Goal: Task Accomplishment & Management: Manage account settings

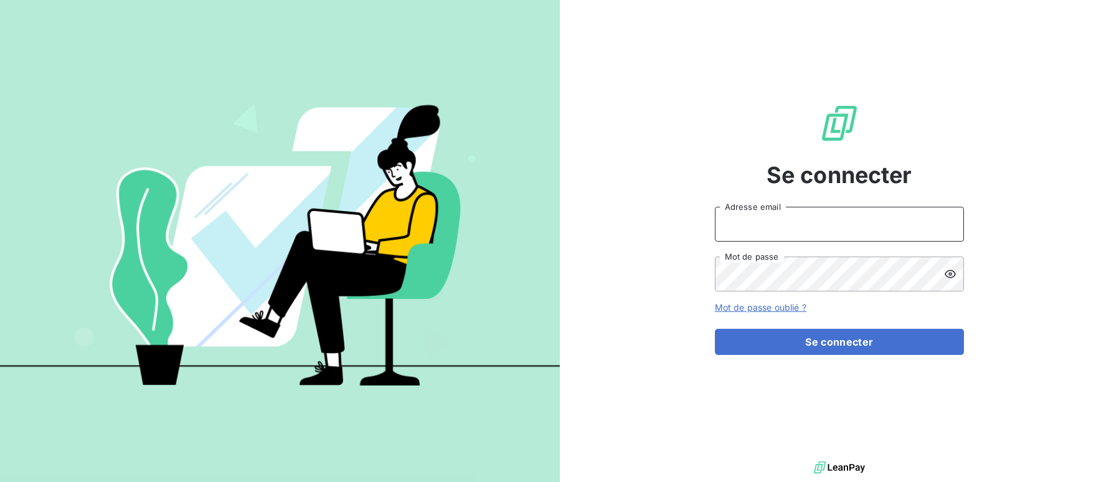
click at [869, 225] on input "Adresse email" at bounding box center [839, 224] width 249 height 35
type input "[EMAIL_ADDRESS][DOMAIN_NAME]"
click at [715, 329] on button "Se connecter" at bounding box center [839, 342] width 249 height 26
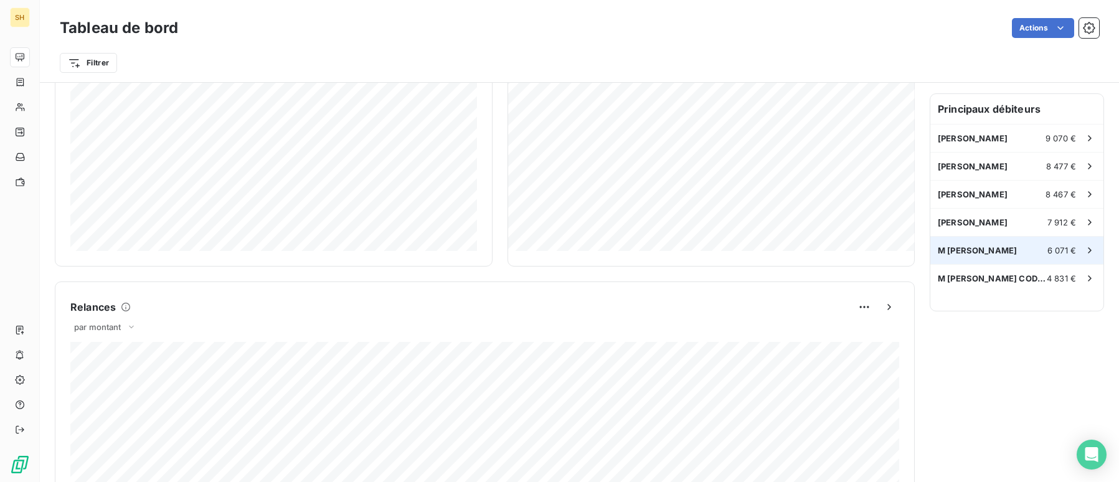
scroll to position [342, 0]
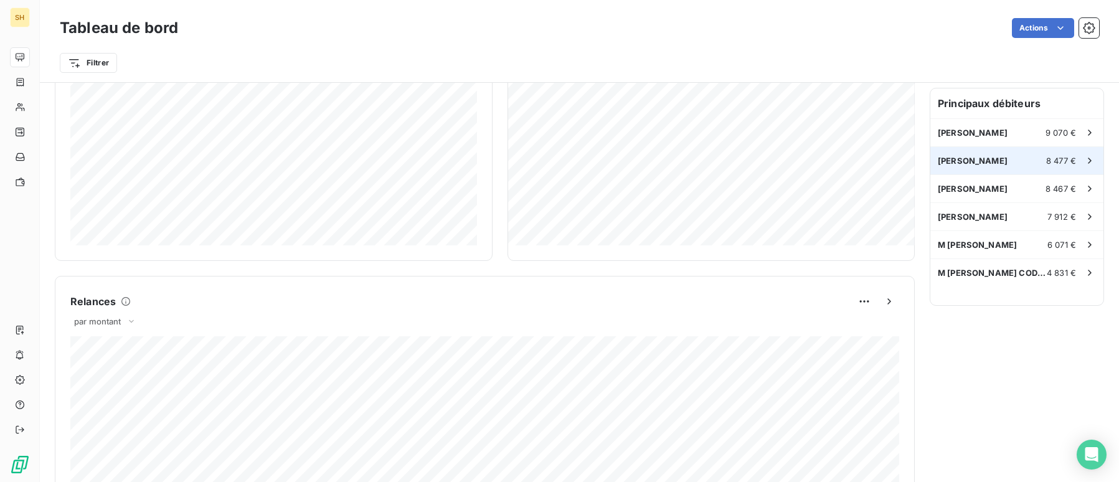
click at [1008, 156] on span "[PERSON_NAME]" at bounding box center [973, 161] width 70 height 10
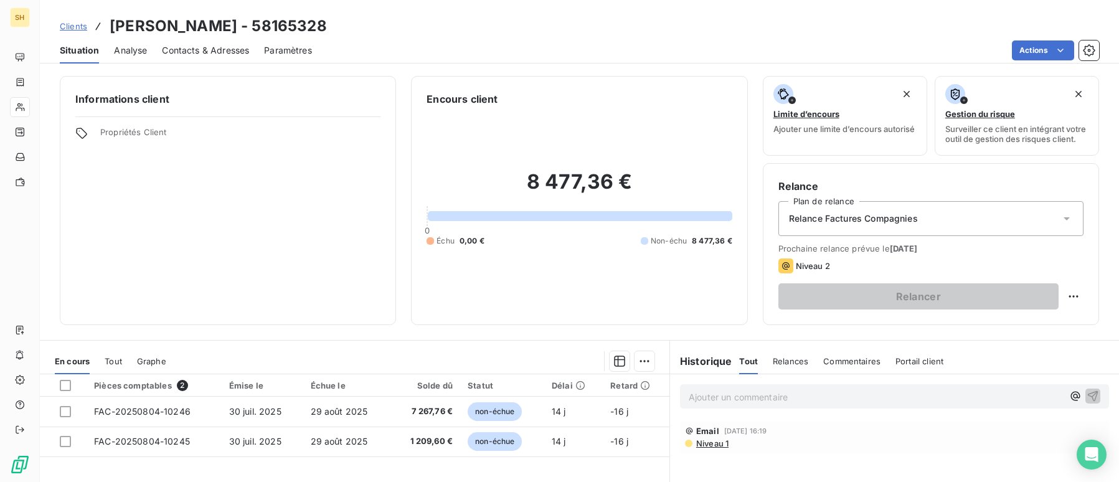
click at [716, 443] on span "Niveau 1" at bounding box center [712, 443] width 34 height 10
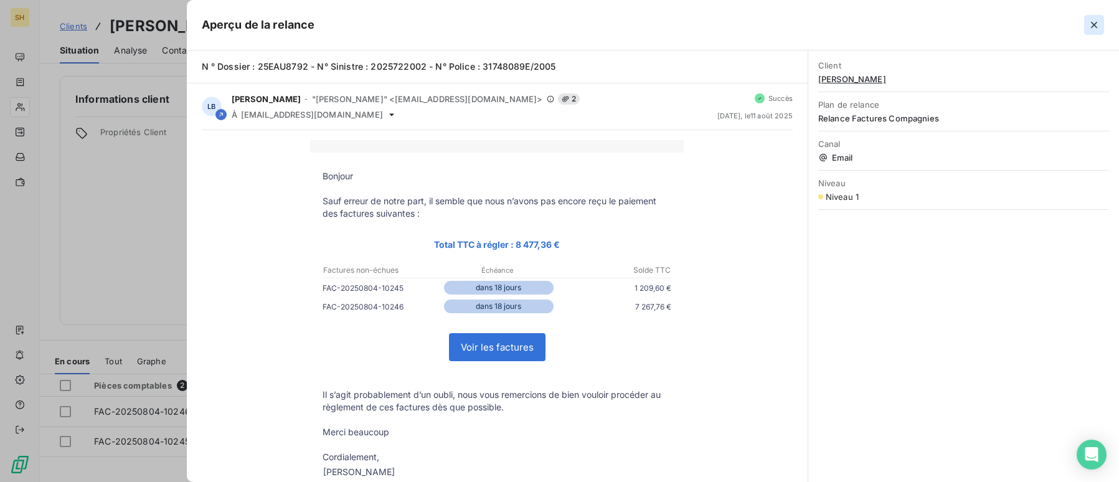
click at [1099, 30] on icon "button" at bounding box center [1094, 25] width 12 height 12
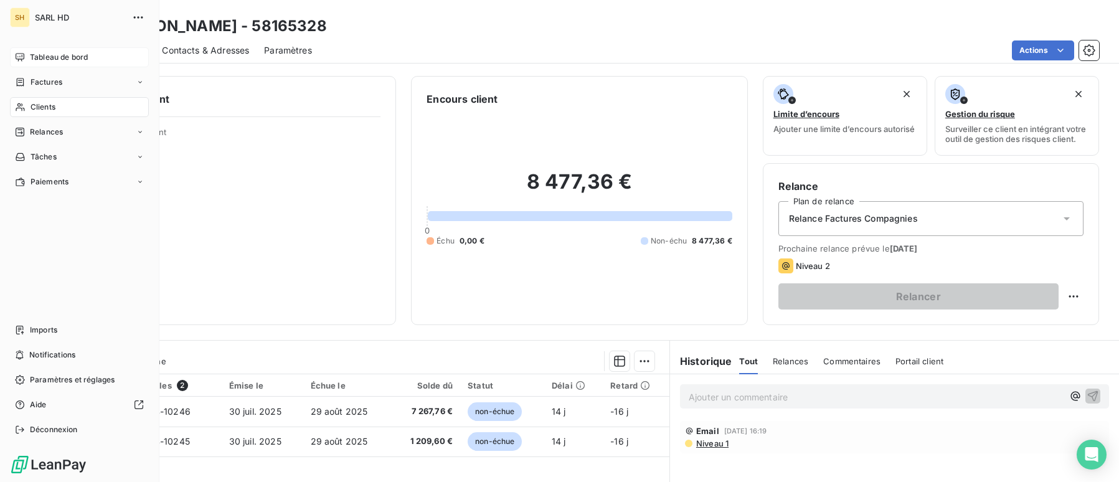
click at [18, 49] on div "Tableau de bord" at bounding box center [79, 57] width 139 height 20
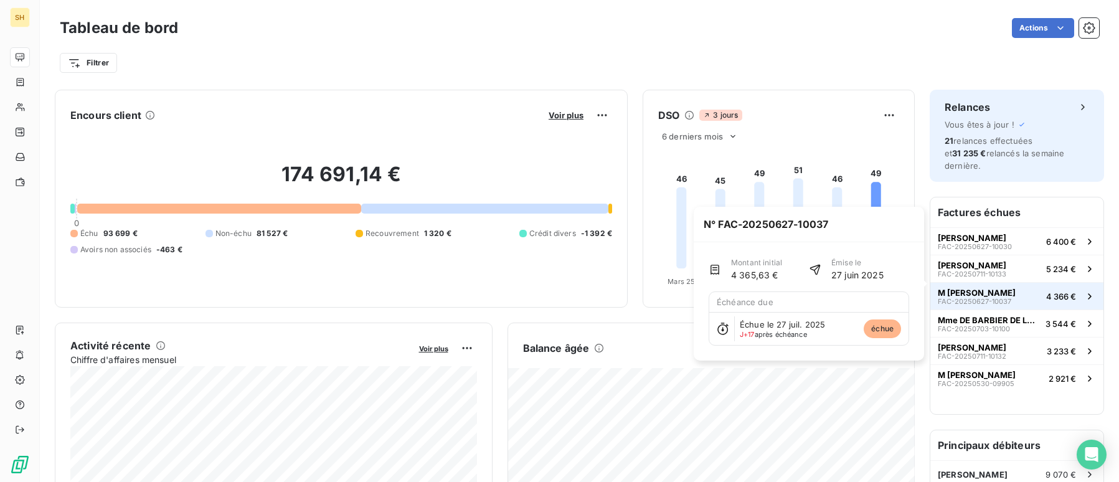
click at [1013, 288] on span "M [PERSON_NAME]" at bounding box center [977, 293] width 78 height 10
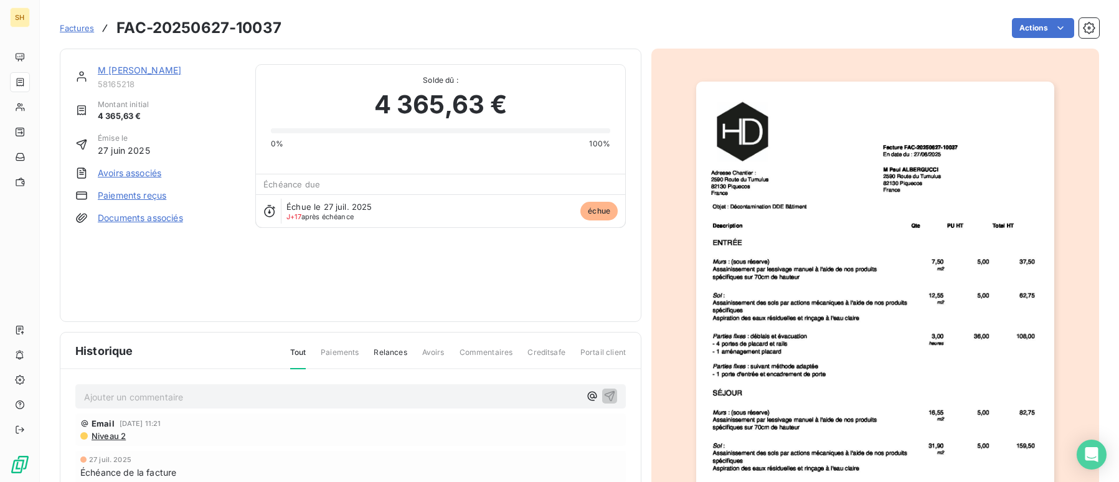
click at [150, 67] on link "M [PERSON_NAME]" at bounding box center [139, 70] width 83 height 11
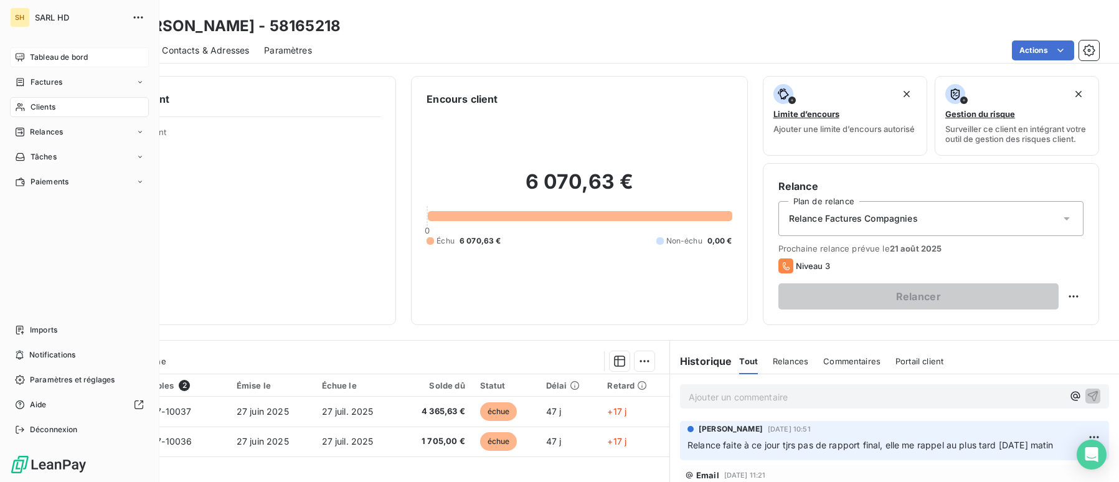
drag, startPoint x: 20, startPoint y: 60, endPoint x: 33, endPoint y: 64, distance: 13.4
click at [20, 60] on icon at bounding box center [20, 57] width 10 height 10
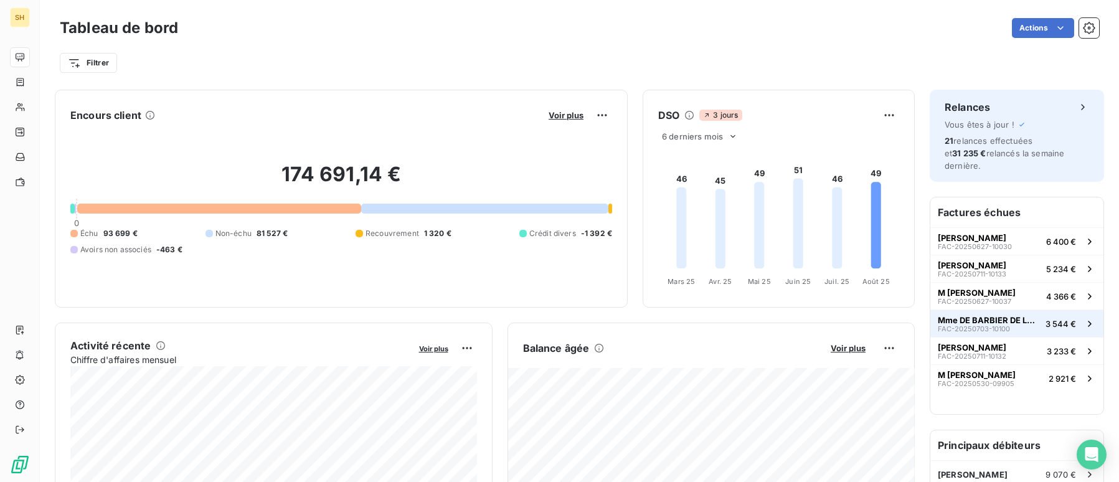
click at [993, 320] on button "Mme DE BARBIER DE LA SERRE FAC-20250703-10100 3 544 €" at bounding box center [1016, 322] width 173 height 27
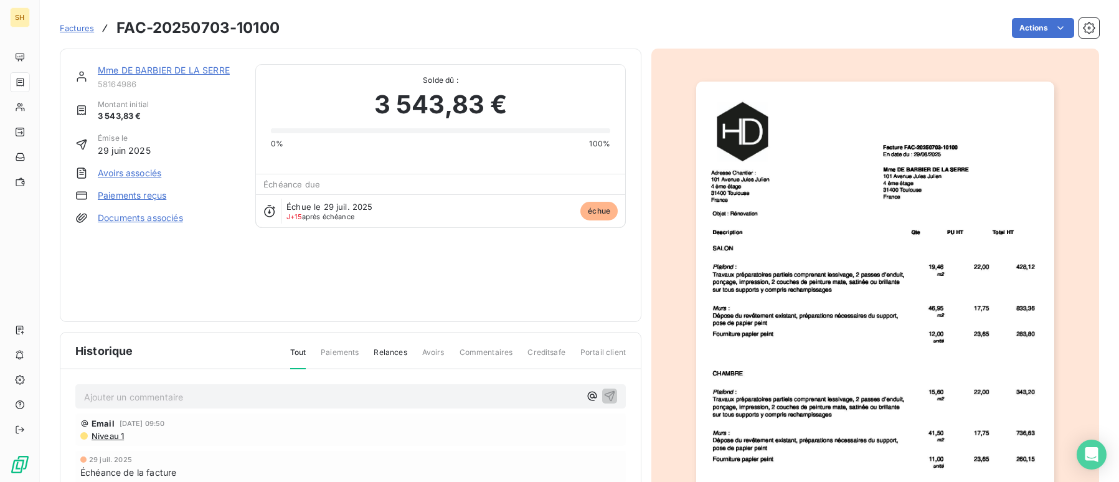
click at [155, 70] on link "Mme DE BARBIER DE LA SERRE" at bounding box center [164, 70] width 132 height 11
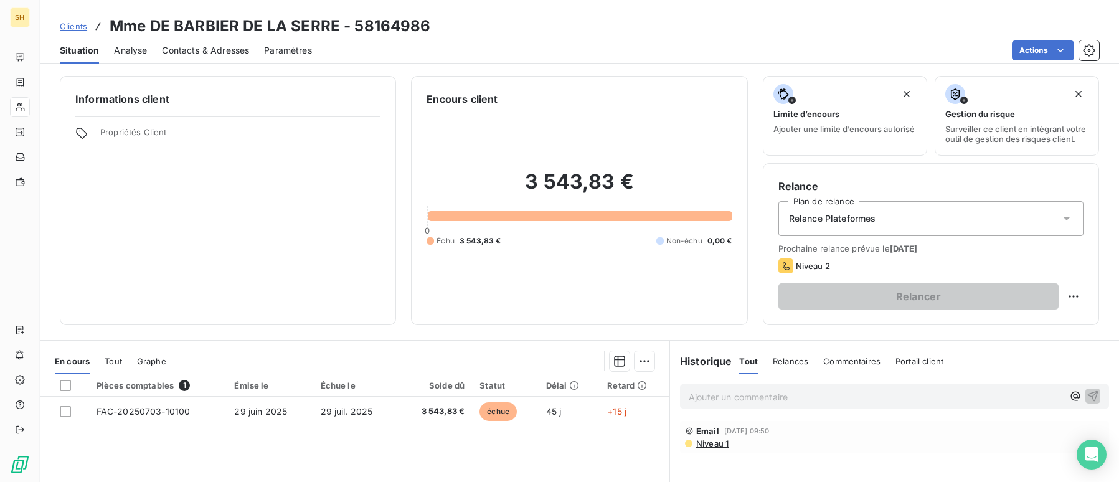
click at [721, 446] on span "Niveau 1" at bounding box center [712, 443] width 34 height 10
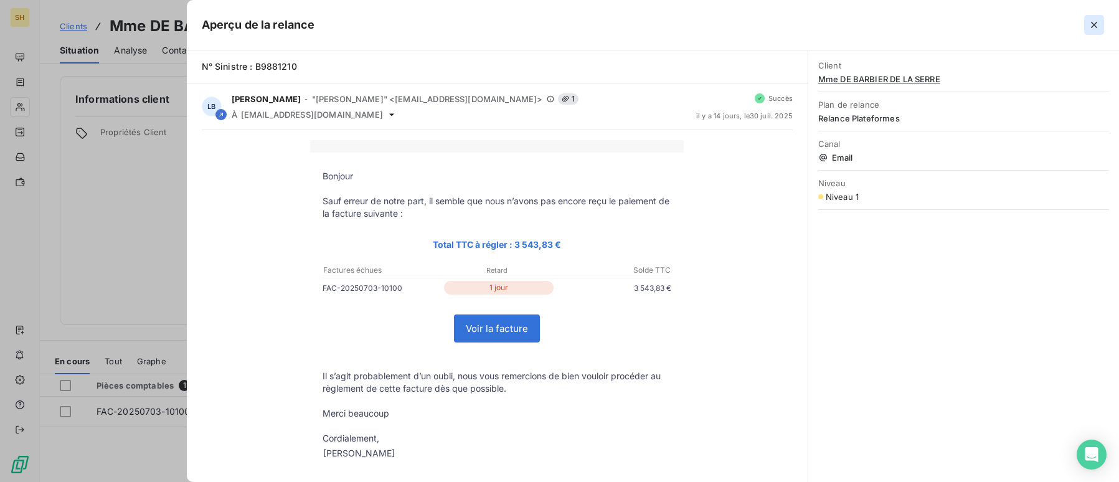
click at [1085, 23] on button "button" at bounding box center [1094, 25] width 20 height 20
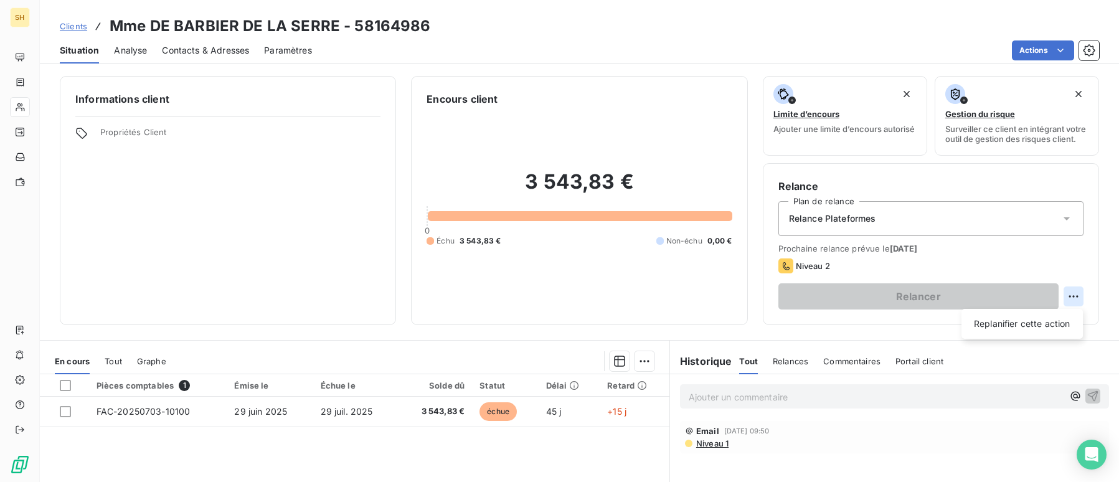
click at [1079, 303] on html "SH Clients Mme DE BARBIER DE LA SERRE - 58164986 Situation Analyse Contacts & A…" at bounding box center [559, 241] width 1119 height 482
click at [1059, 321] on div "Replanifier cette action" at bounding box center [1021, 324] width 111 height 20
select select "7"
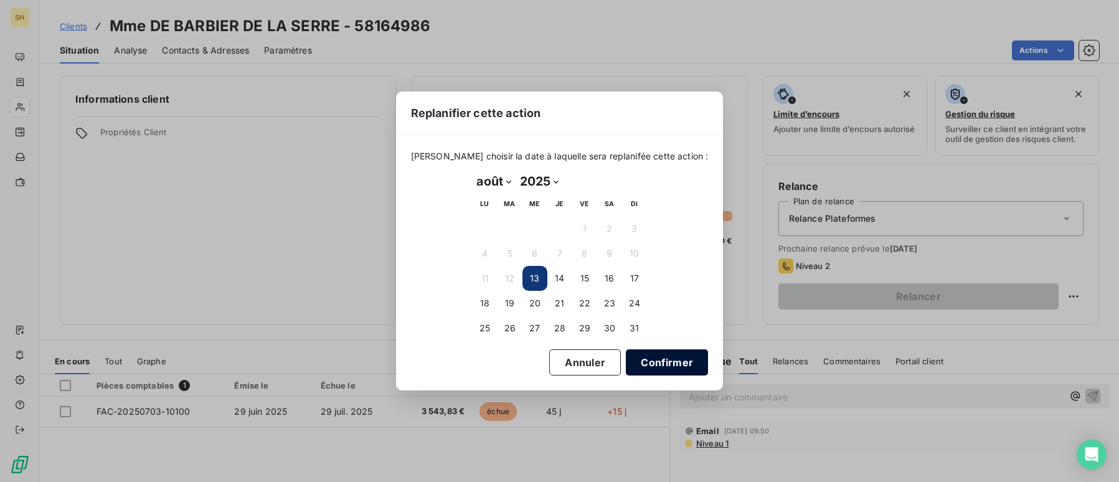
click at [641, 362] on button "Confirmer" at bounding box center [667, 362] width 82 height 26
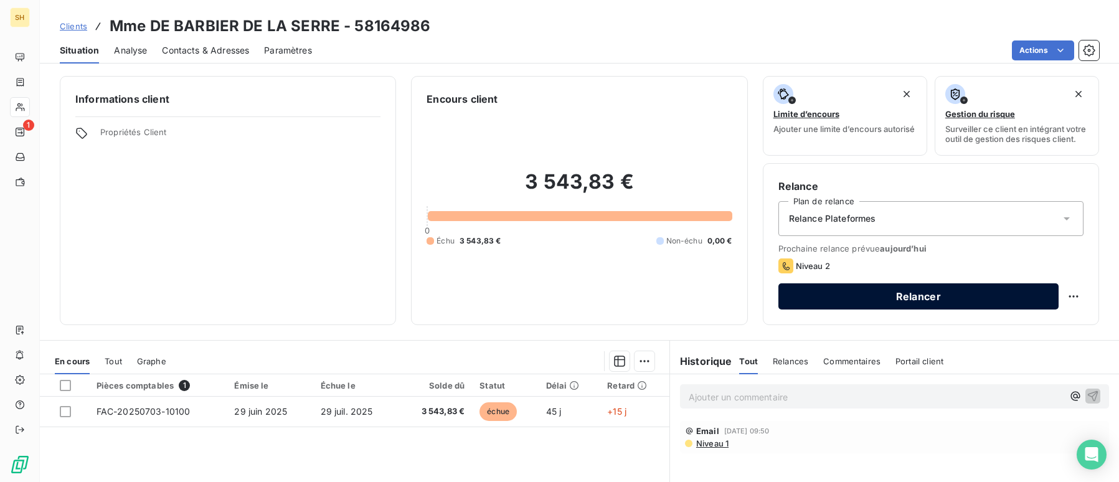
click at [943, 305] on button "Relancer" at bounding box center [918, 296] width 280 height 26
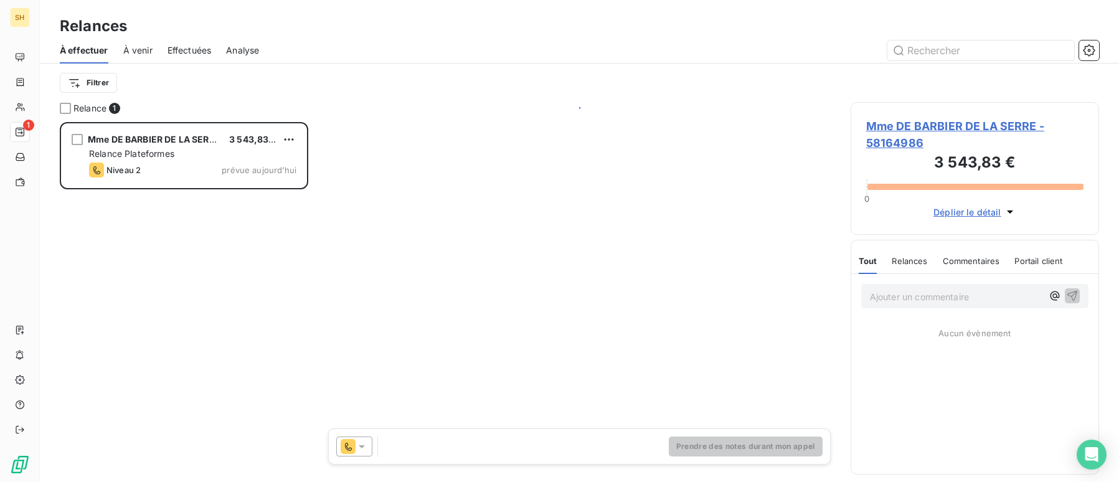
scroll to position [360, 249]
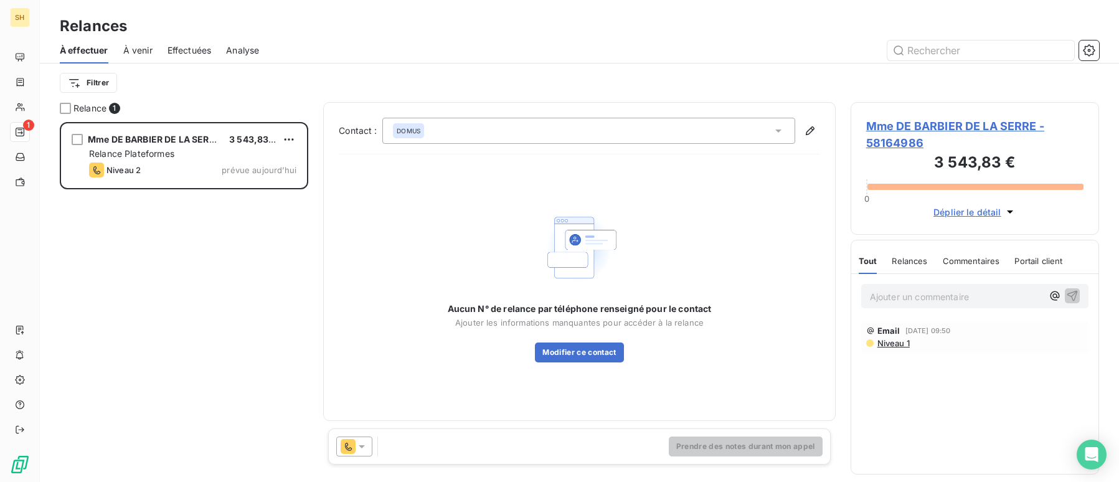
click at [364, 458] on div "Prendre des notes durant mon appel" at bounding box center [579, 446] width 503 height 36
click at [364, 452] on icon at bounding box center [362, 446] width 12 height 12
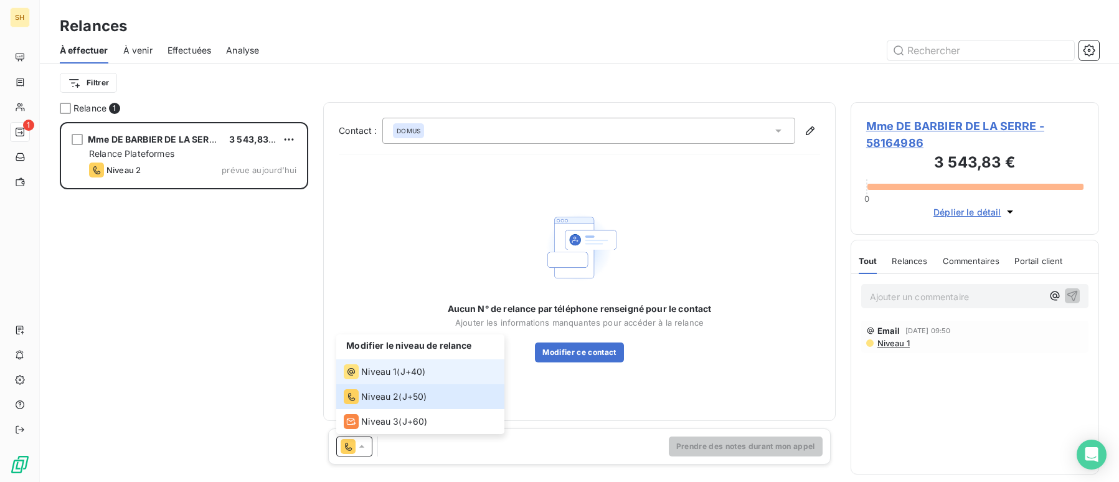
click at [382, 367] on span "Niveau 1" at bounding box center [378, 372] width 35 height 12
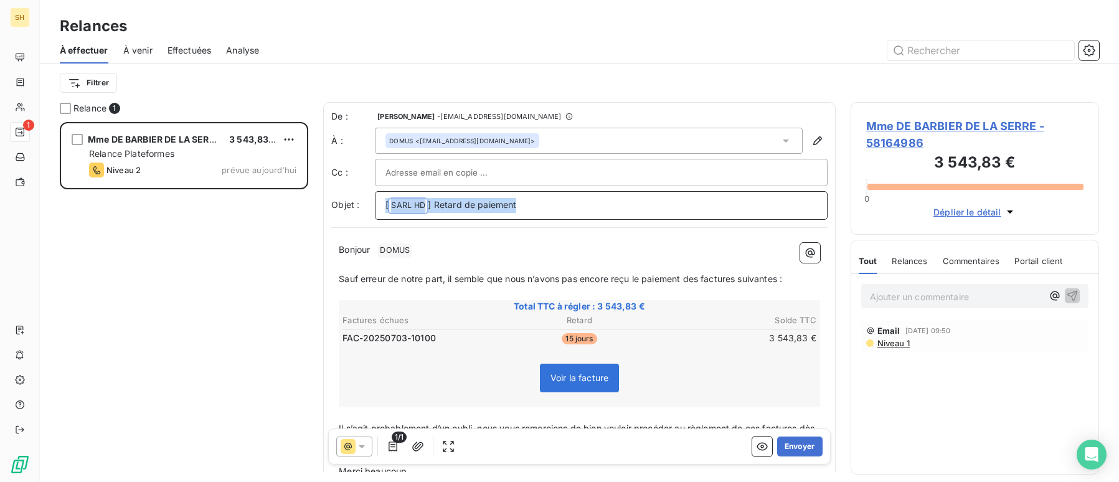
drag, startPoint x: 555, startPoint y: 202, endPoint x: 291, endPoint y: 201, distance: 264.7
click at [291, 201] on div "Relance 1 Mme DE BARBIER DE LA SERRE 3 543,83 € Relance Plateformes Niveau 2 pr…" at bounding box center [579, 292] width 1079 height 380
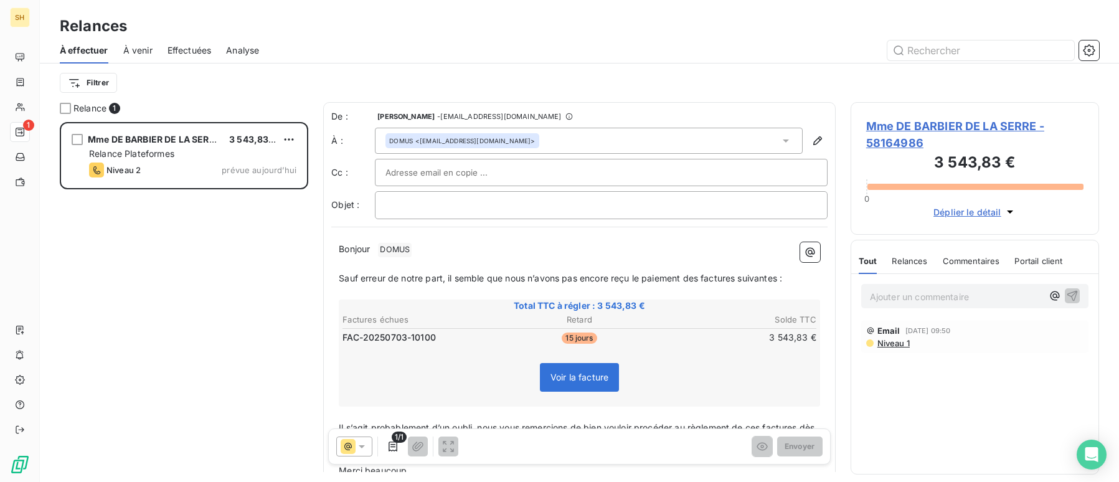
click at [890, 342] on span "Niveau 1" at bounding box center [893, 343] width 34 height 10
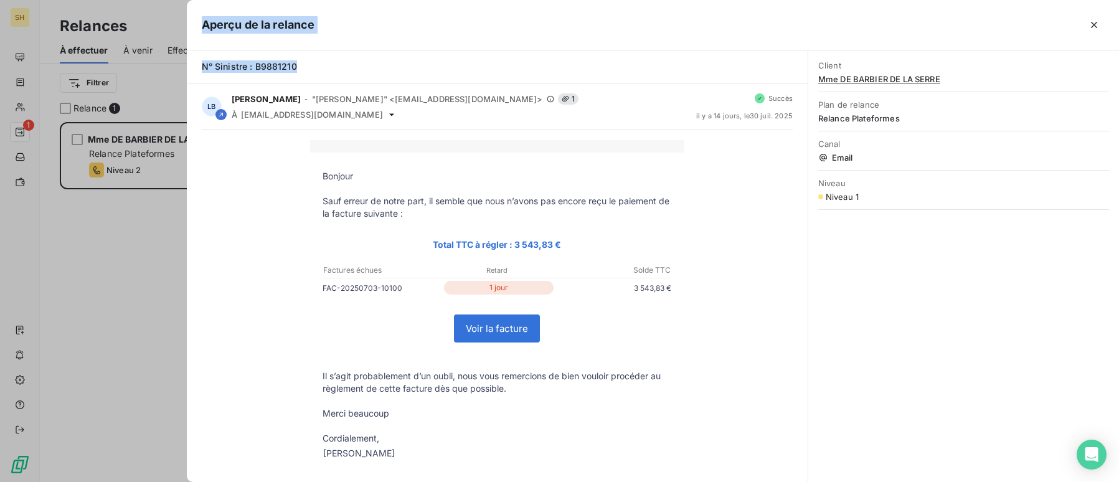
drag, startPoint x: 309, startPoint y: 64, endPoint x: 202, endPoint y: 60, distance: 107.2
click at [176, 481] on div "Aperçu de la relance N° Sinistre : B9881210 LB [PERSON_NAME] - "[PERSON_NAME]" …" at bounding box center [559, 482] width 1119 height 0
drag, startPoint x: 335, startPoint y: 69, endPoint x: 306, endPoint y: 68, distance: 29.3
click at [335, 69] on div "N° Sinistre : B9881210" at bounding box center [497, 66] width 591 height 12
drag, startPoint x: 296, startPoint y: 68, endPoint x: 205, endPoint y: 67, distance: 90.3
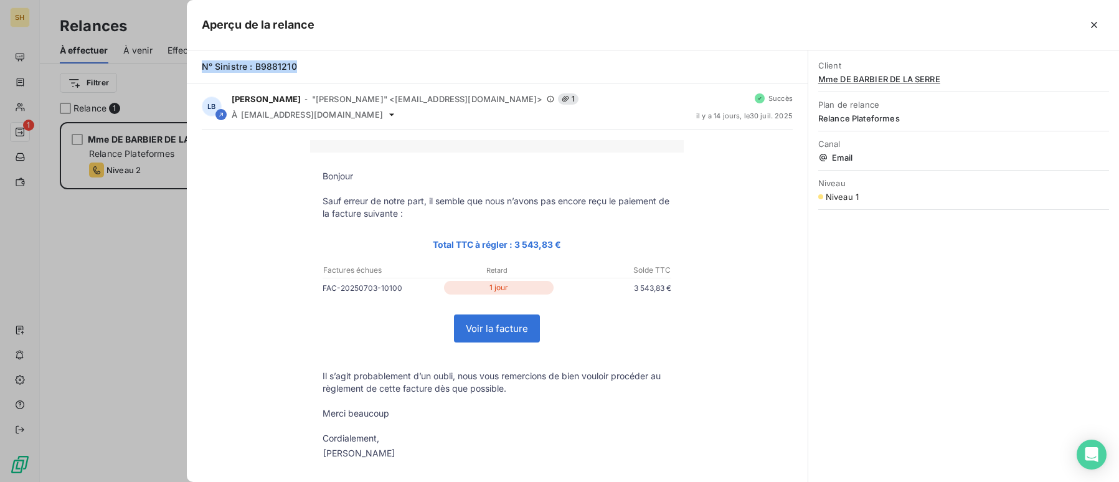
click at [191, 67] on div "N° Sinistre : B9881210" at bounding box center [497, 66] width 621 height 33
copy span "N° Sinistre : B9881210"
click at [1092, 21] on icon "button" at bounding box center [1094, 25] width 12 height 12
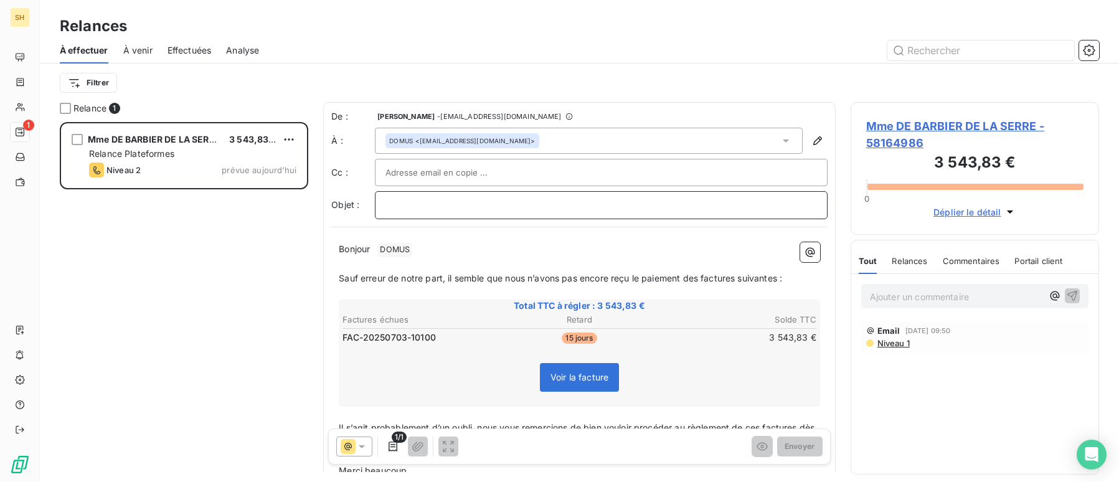
click at [452, 202] on p "﻿" at bounding box center [601, 205] width 432 height 14
click at [445, 255] on p "Bonjour ﻿ DOMUS ﻿ ﻿" at bounding box center [579, 249] width 481 height 15
click at [701, 276] on span "Sauf erreur de notre part, il semble que nous n’avons pas encore reçu le paieme…" at bounding box center [560, 277] width 443 height 11
click at [744, 276] on span "Sauf erreur de notre part, il semble que nous n’avons pas encore reçu le paieme…" at bounding box center [563, 277] width 448 height 11
click at [781, 278] on span "Sauf erreur de notre part, il semble que nous n’avons pas encore reçu le paieme…" at bounding box center [561, 277] width 444 height 11
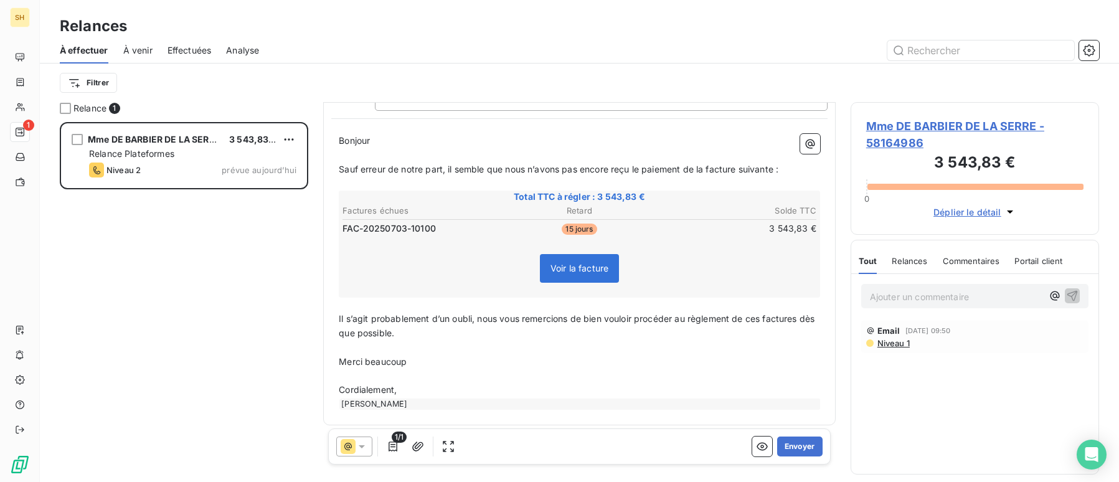
scroll to position [113, 0]
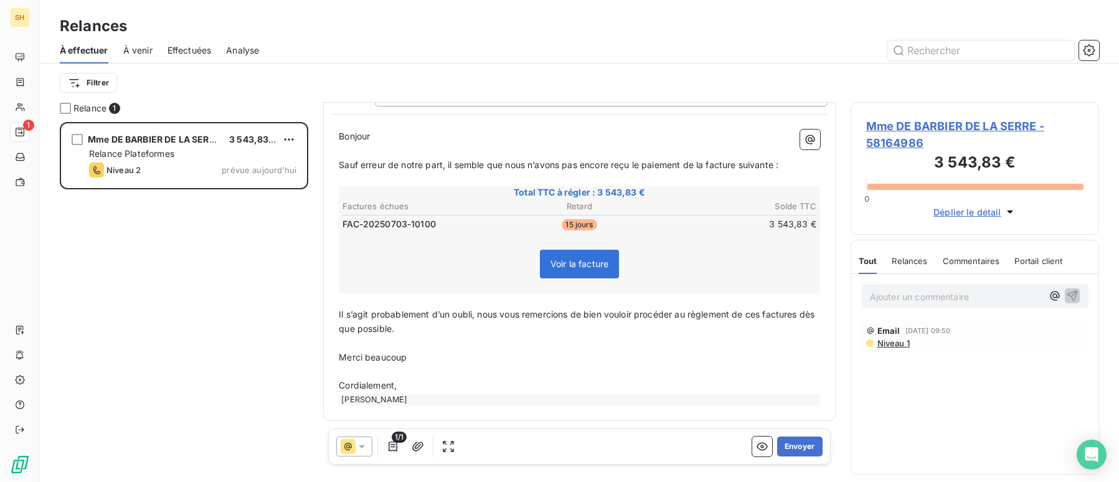
click at [762, 316] on span "Il s’agit probablement d’un oubli, nous vous remercions de bien vouloir procéde…" at bounding box center [578, 321] width 478 height 25
click at [806, 311] on span "Il s’agit probablement d’un oubli, nous vous remercions de bien vouloir procéde…" at bounding box center [573, 321] width 468 height 25
click at [792, 453] on button "Envoyer" at bounding box center [799, 447] width 45 height 20
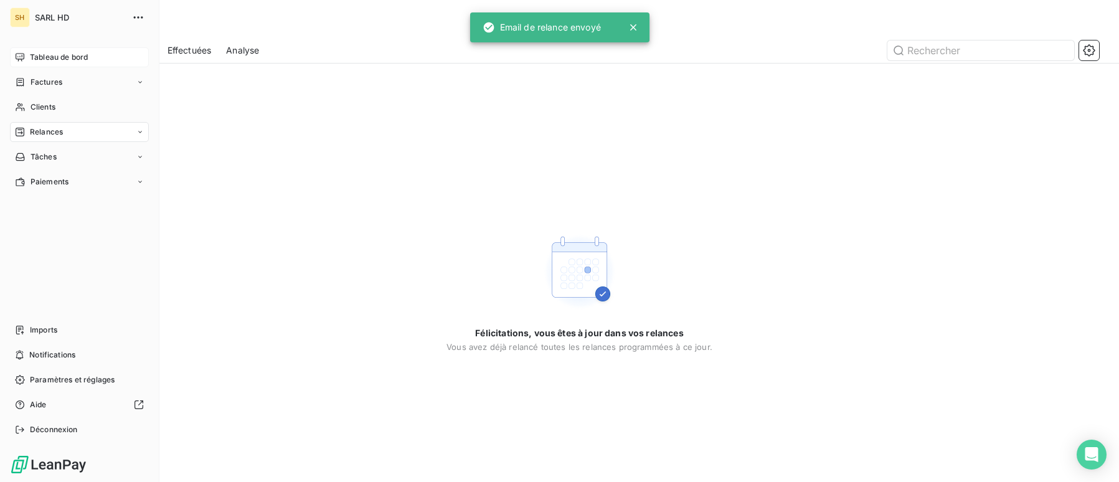
click at [27, 54] on div "Tableau de bord" at bounding box center [79, 57] width 139 height 20
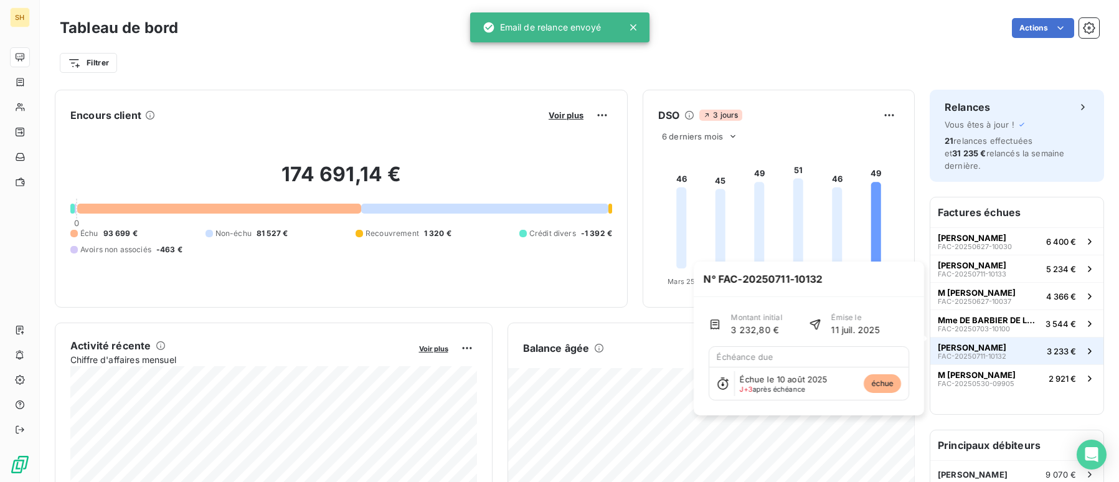
click at [1044, 343] on button "[PERSON_NAME] GANTIN FAC-20250711-10132 3 233 €" at bounding box center [1016, 350] width 173 height 27
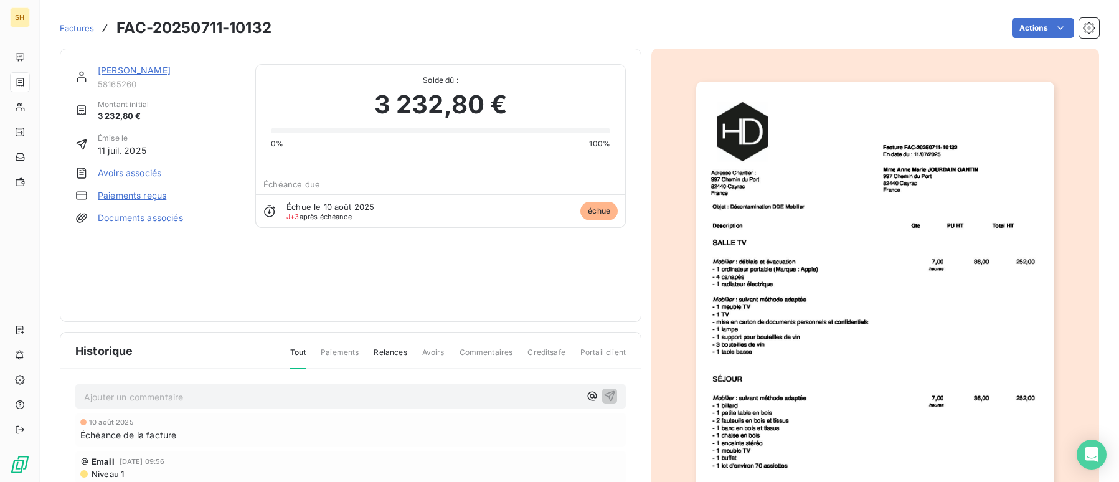
click at [146, 73] on link "[PERSON_NAME]" at bounding box center [134, 70] width 73 height 11
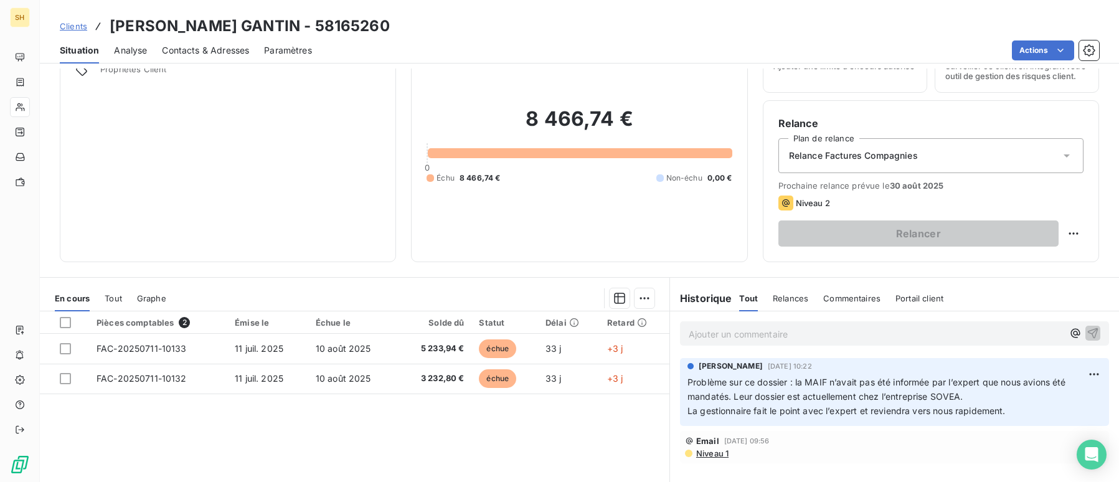
scroll to position [66, 0]
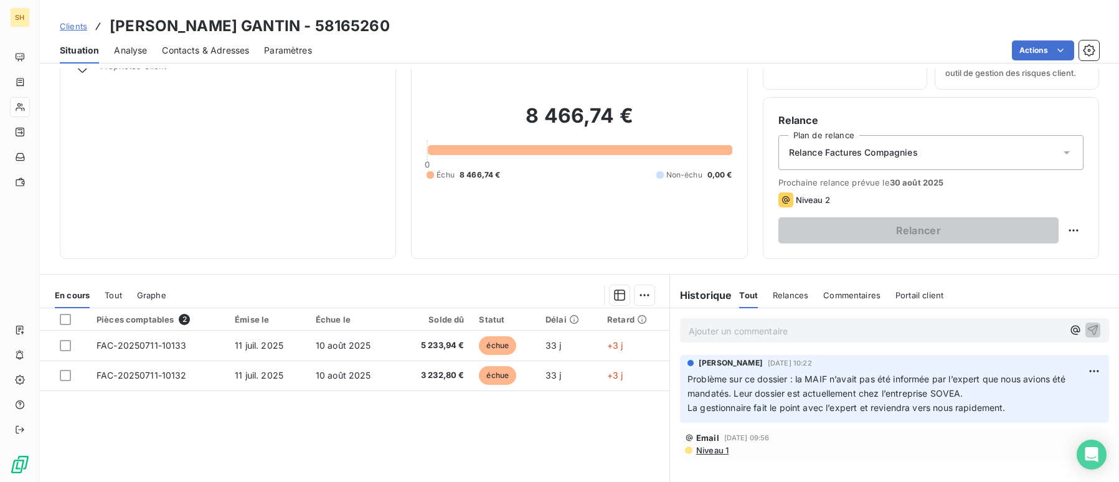
click at [715, 448] on span "Niveau 1" at bounding box center [712, 450] width 34 height 10
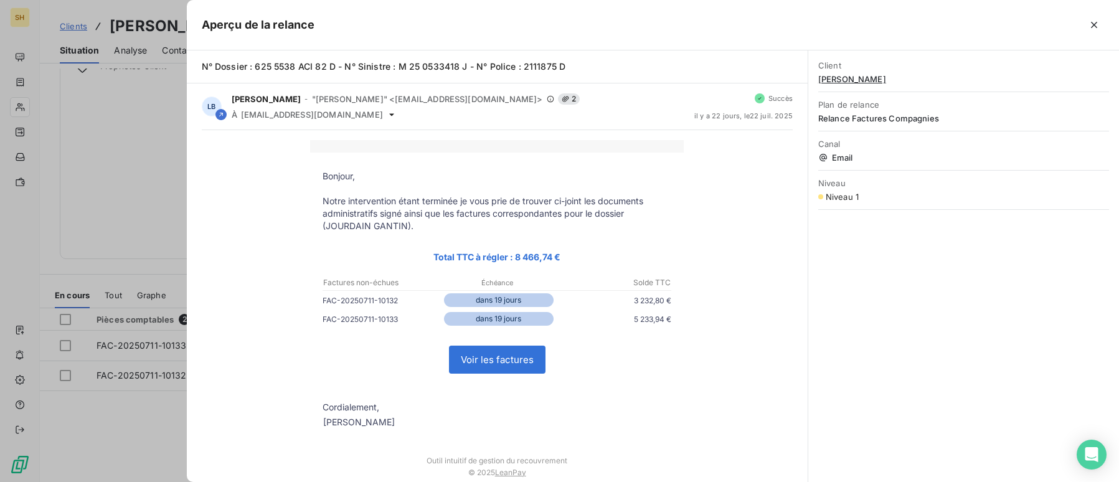
click at [106, 129] on div at bounding box center [559, 241] width 1119 height 482
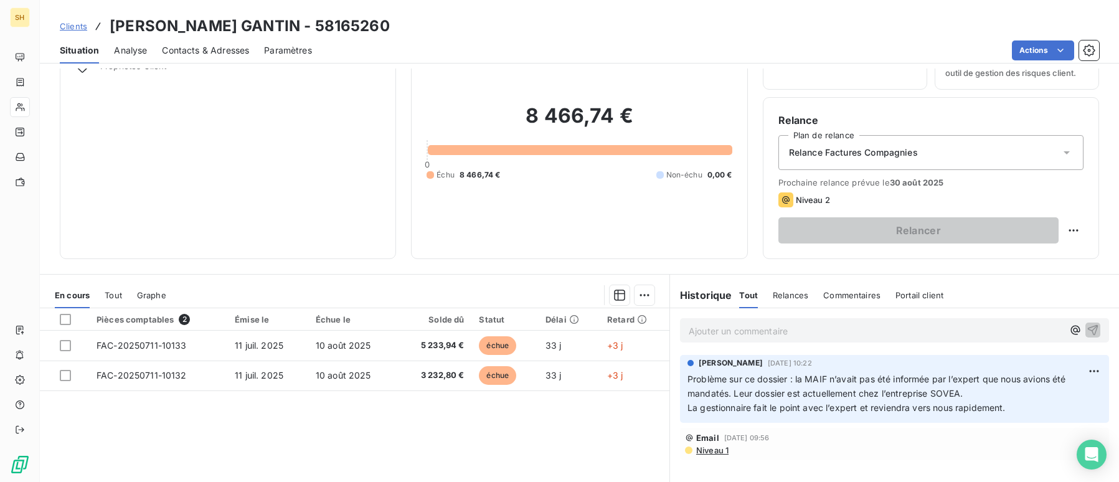
click at [720, 453] on span "Niveau 1" at bounding box center [712, 450] width 34 height 10
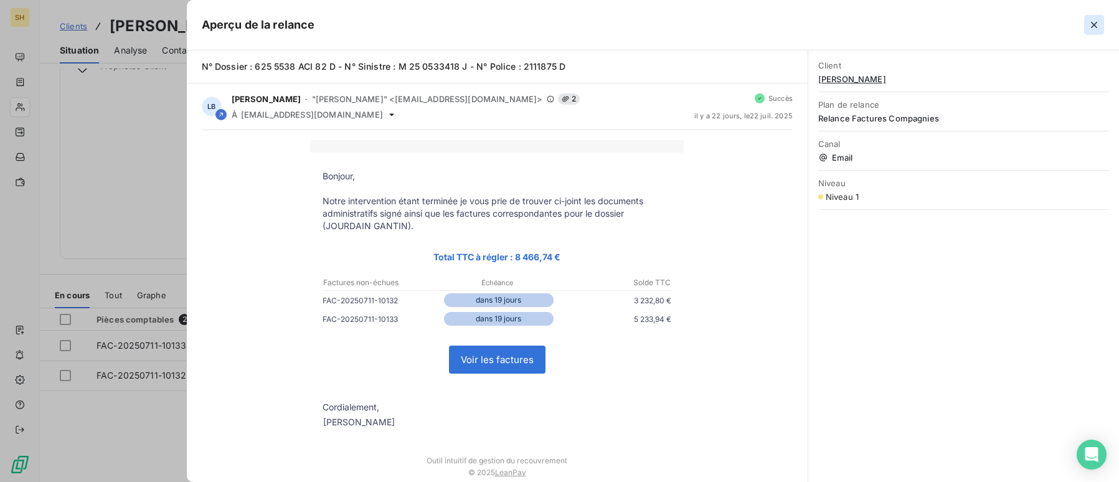
click at [1092, 26] on icon "button" at bounding box center [1094, 25] width 6 height 6
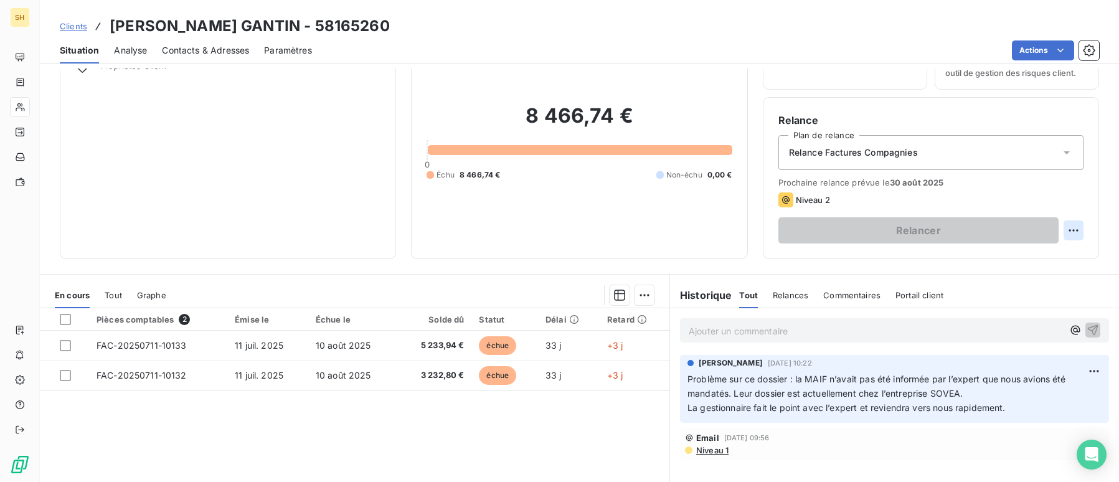
click at [1070, 237] on html "SH Clients [PERSON_NAME] GANTIN - 58165260 Situation Analyse Contacts & Adresse…" at bounding box center [559, 241] width 1119 height 482
click at [1029, 263] on div "Replanifier cette action" at bounding box center [1021, 258] width 111 height 20
select select "7"
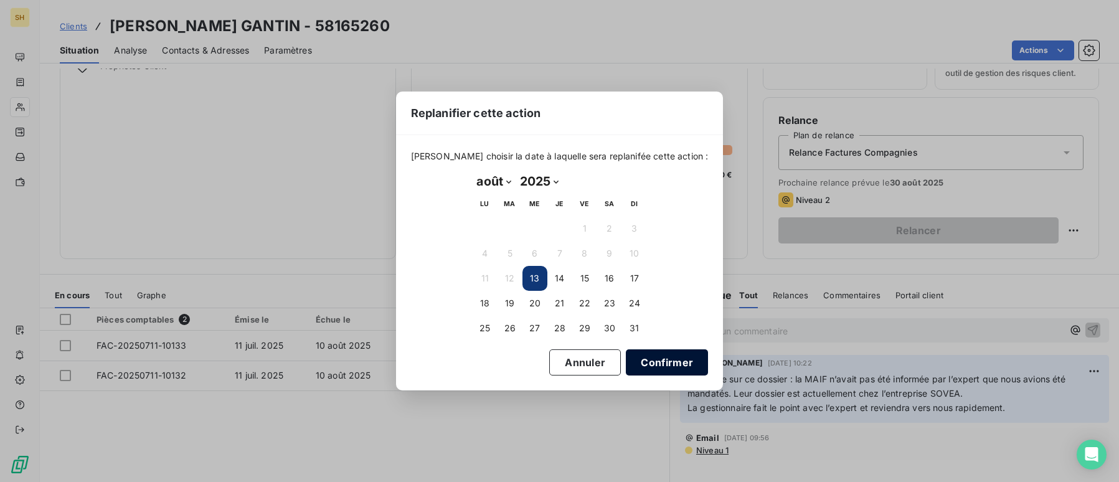
click at [648, 354] on button "Confirmer" at bounding box center [667, 362] width 82 height 26
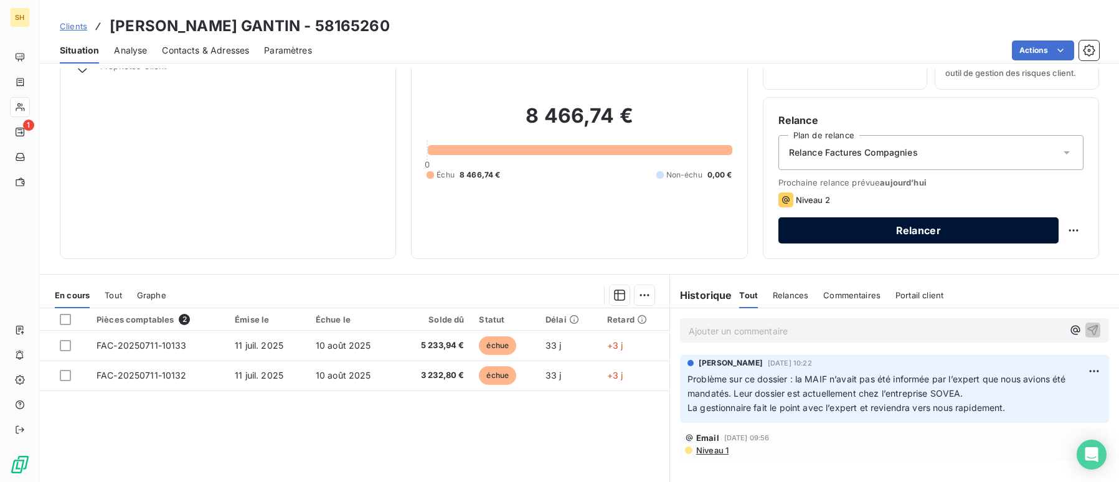
click at [902, 220] on button "Relancer" at bounding box center [918, 230] width 280 height 26
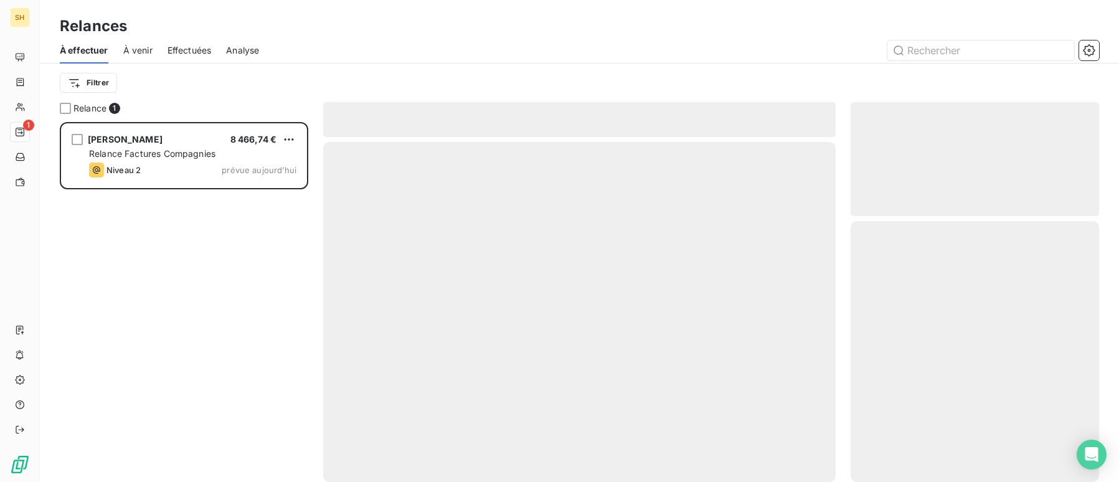
scroll to position [360, 249]
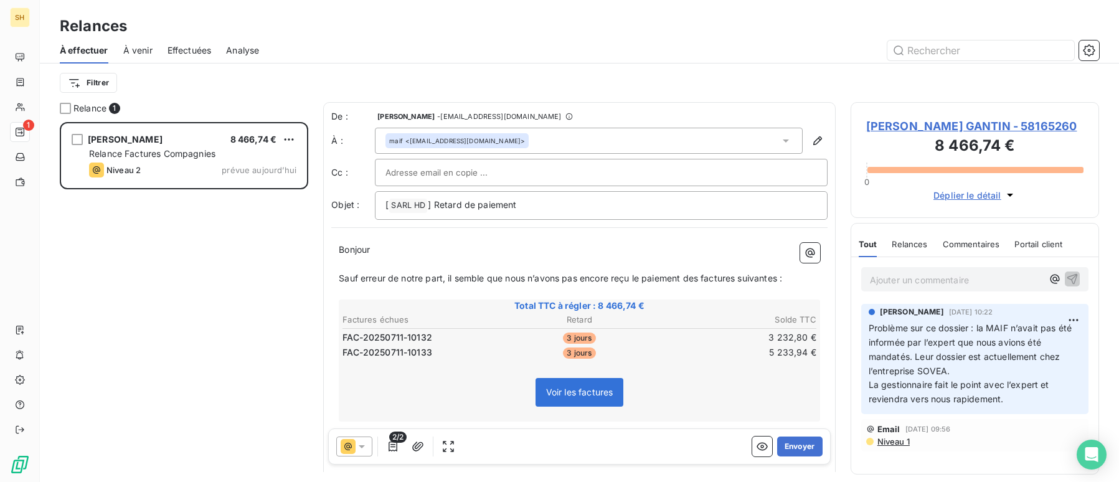
click at [368, 446] on div at bounding box center [354, 447] width 36 height 20
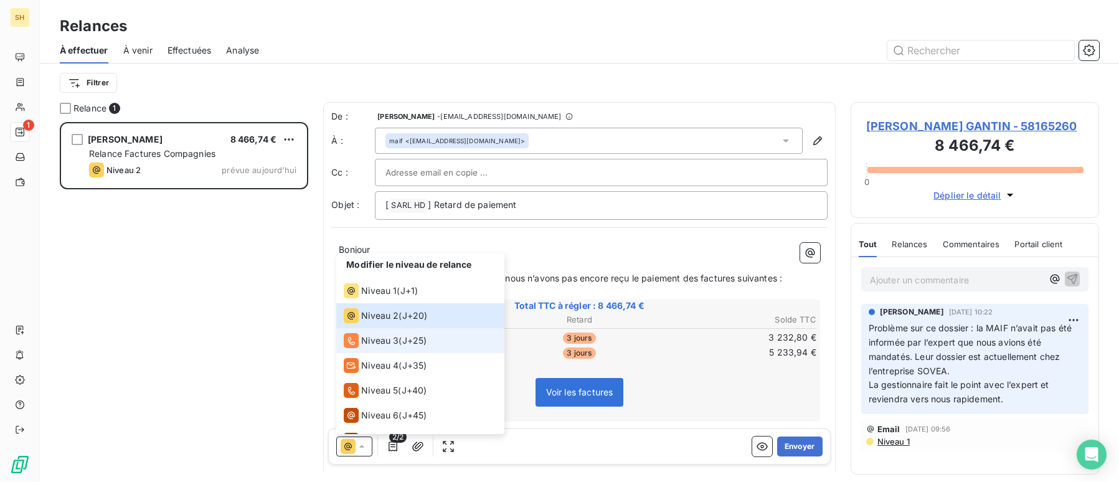
click at [374, 343] on span "Niveau 3" at bounding box center [379, 340] width 37 height 12
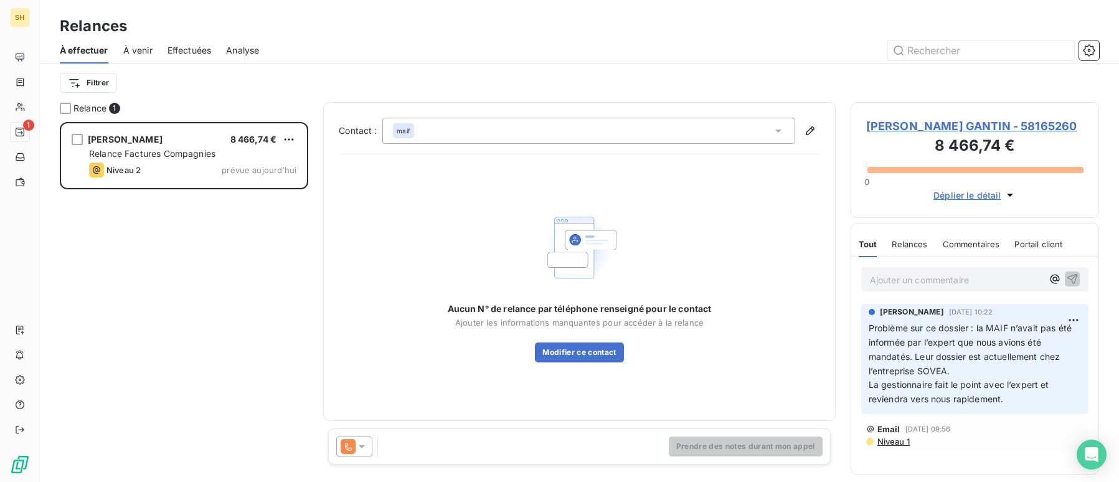
click at [987, 124] on span "[PERSON_NAME] GANTIN - 58165260" at bounding box center [974, 126] width 217 height 17
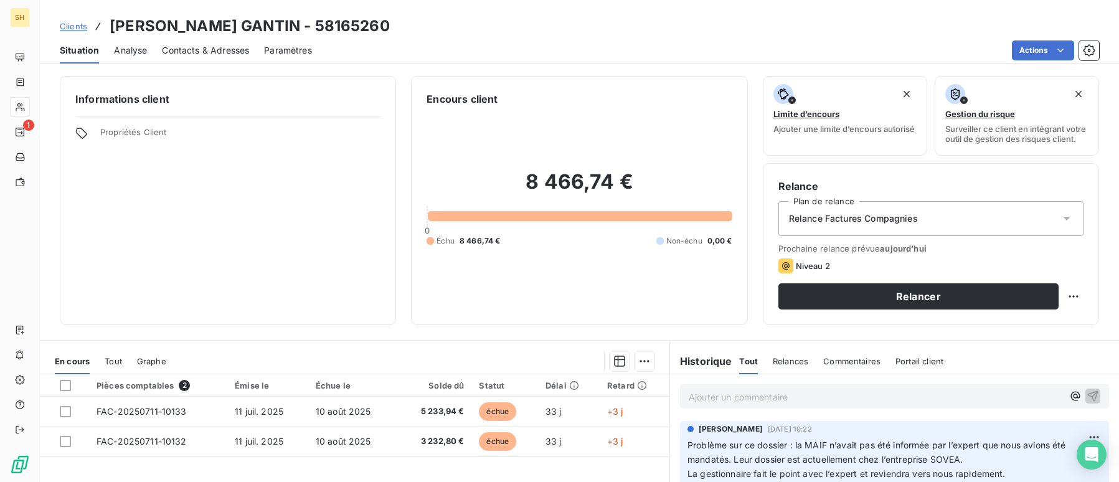
click at [201, 45] on span "Contacts & Adresses" at bounding box center [205, 50] width 87 height 12
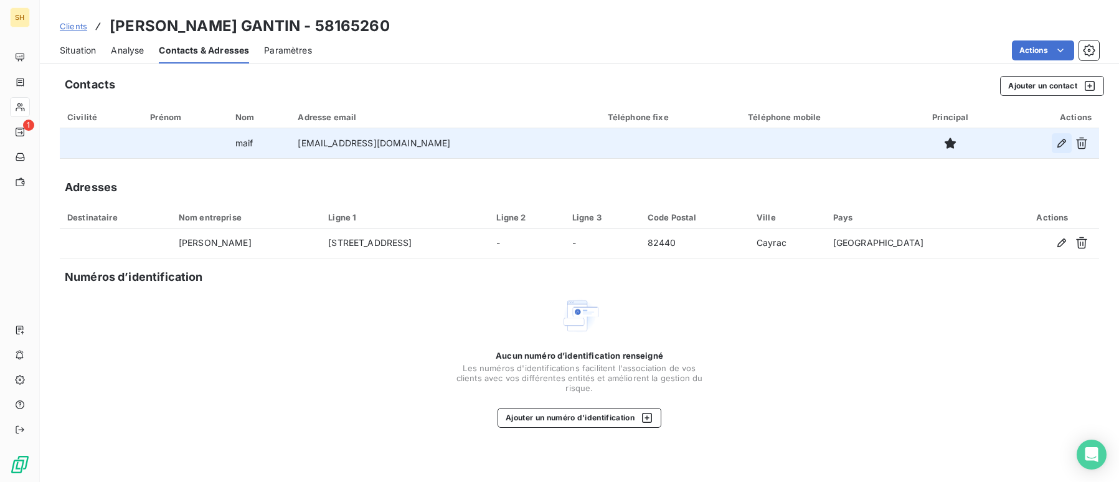
click at [1059, 146] on icon "button" at bounding box center [1062, 143] width 12 height 12
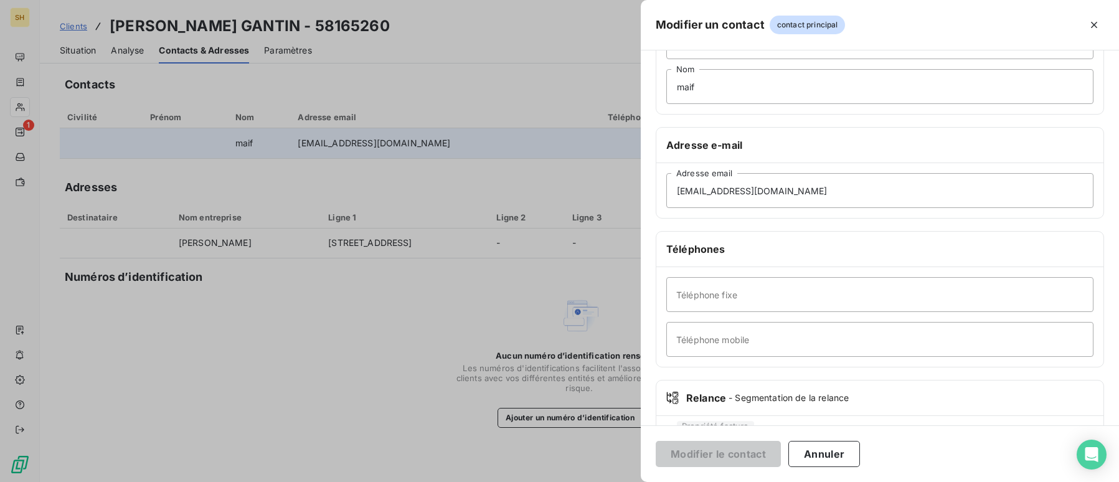
scroll to position [138, 0]
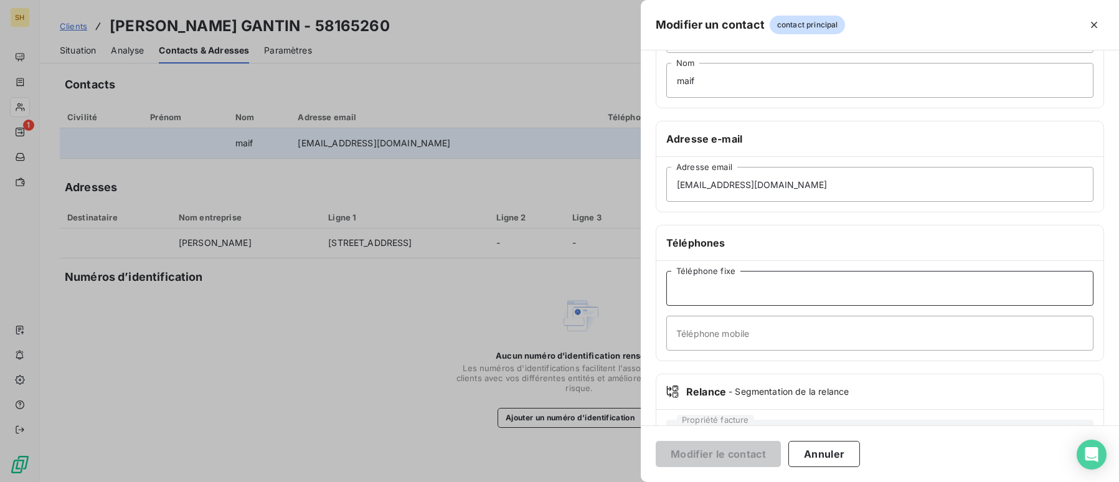
paste input "09 72 72 15 15"
type input "09 72 72 15 15"
click at [709, 461] on button "Modifier le contact" at bounding box center [718, 454] width 125 height 26
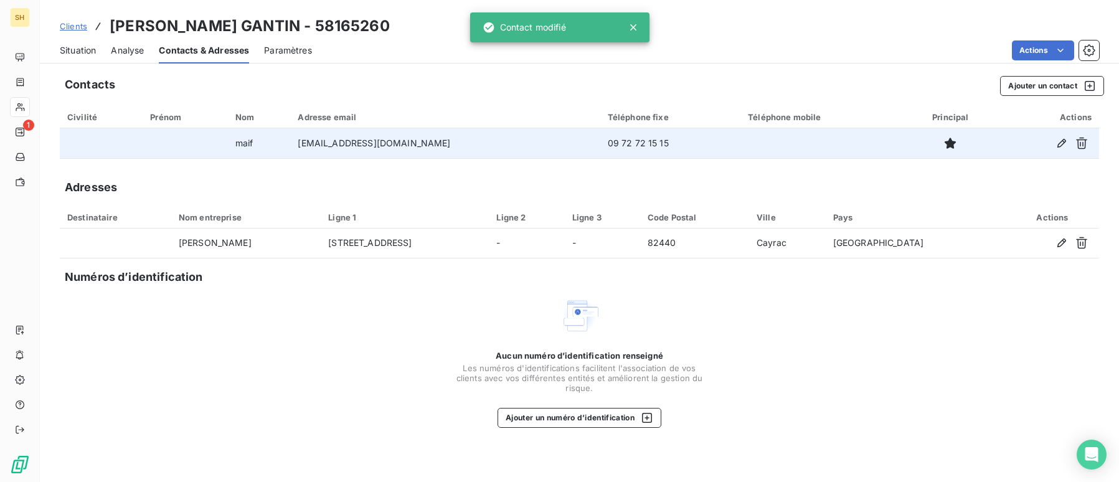
click at [75, 55] on span "Situation" at bounding box center [78, 50] width 36 height 12
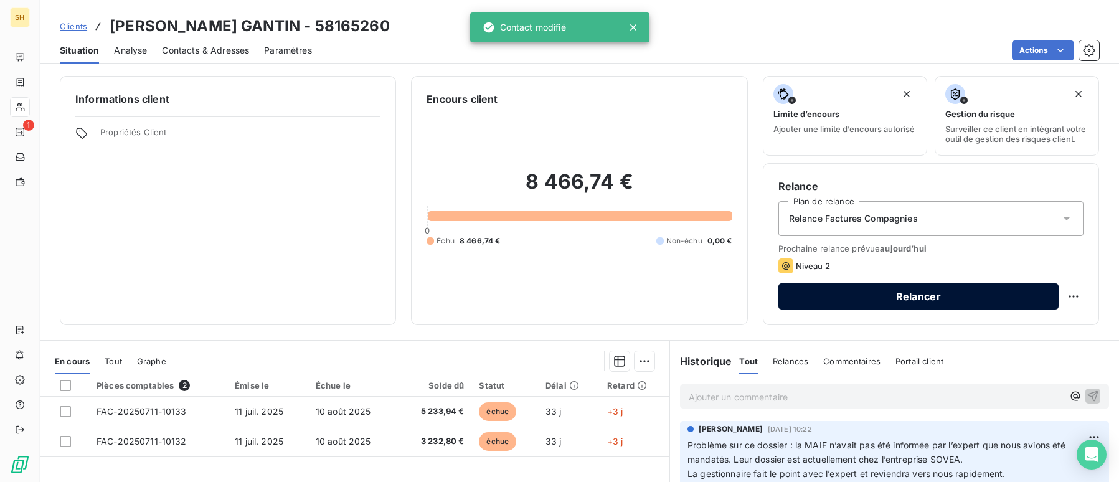
click at [823, 301] on button "Relancer" at bounding box center [918, 296] width 280 height 26
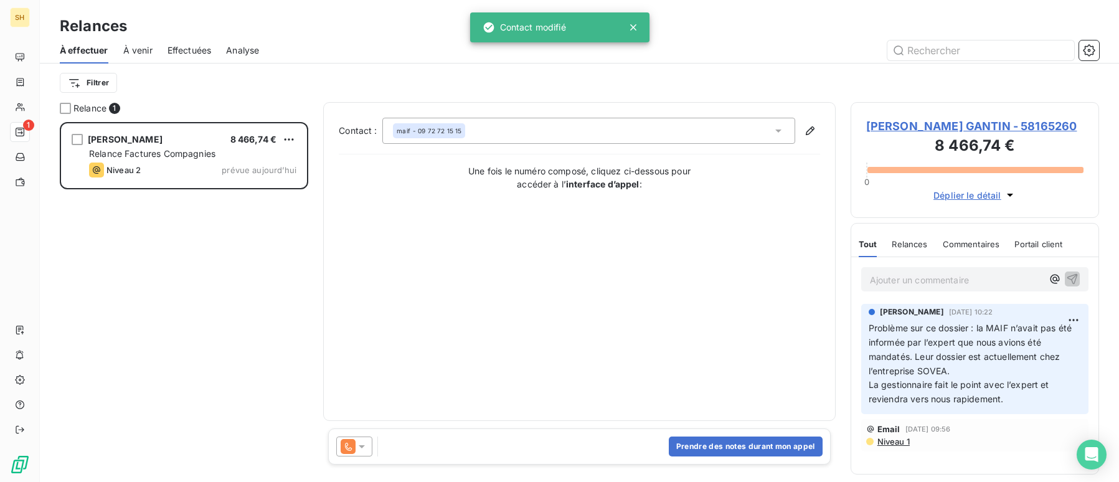
scroll to position [360, 249]
click at [724, 450] on button "Prendre des notes durant mon appel" at bounding box center [746, 447] width 154 height 20
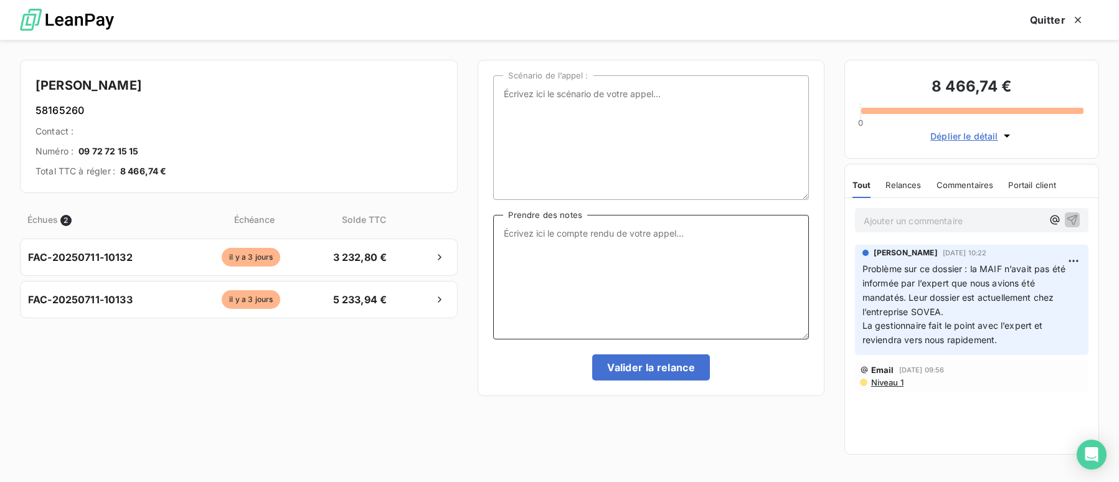
click at [651, 254] on textarea "Prendre des notes" at bounding box center [650, 277] width 315 height 125
drag, startPoint x: 260, startPoint y: 85, endPoint x: 76, endPoint y: 82, distance: 184.4
click at [70, 82] on h4 "[PERSON_NAME]" at bounding box center [238, 85] width 407 height 20
copy h4 "[PERSON_NAME]"
click at [895, 385] on span "Niveau 1" at bounding box center [887, 382] width 34 height 10
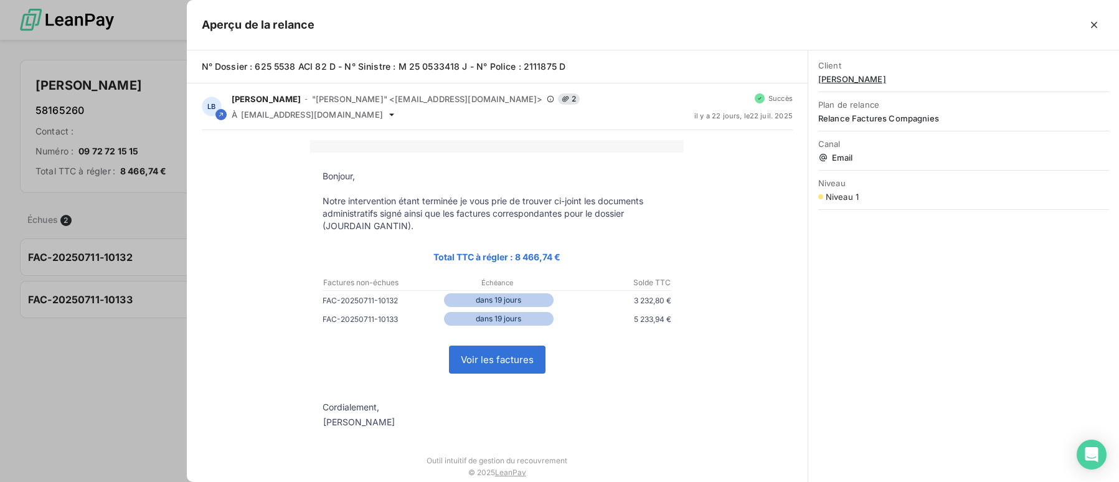
click at [102, 328] on div at bounding box center [559, 241] width 1119 height 482
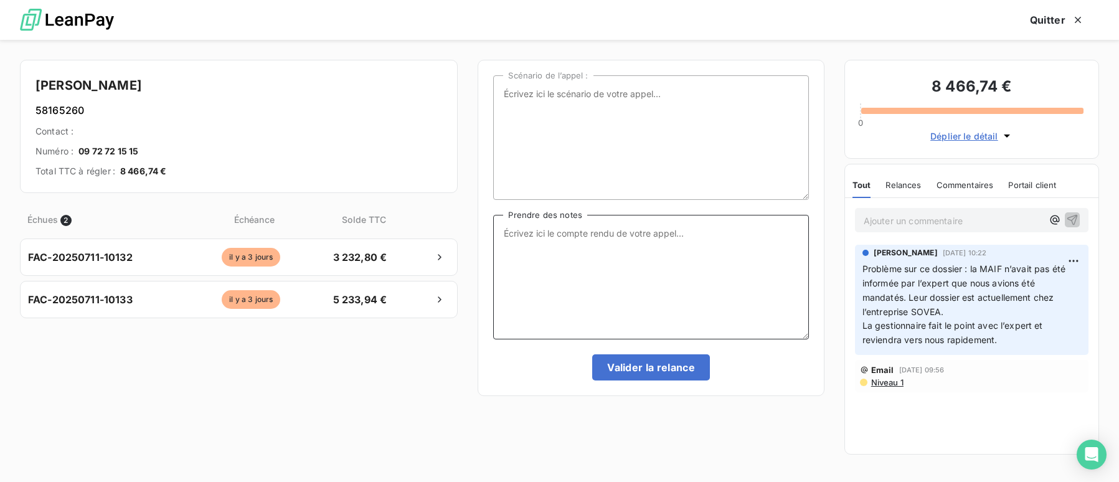
click at [580, 277] on textarea "Prendre des notes" at bounding box center [650, 277] width 315 height 125
click at [701, 260] on textarea "Relance faite à ce jour" at bounding box center [650, 277] width 315 height 125
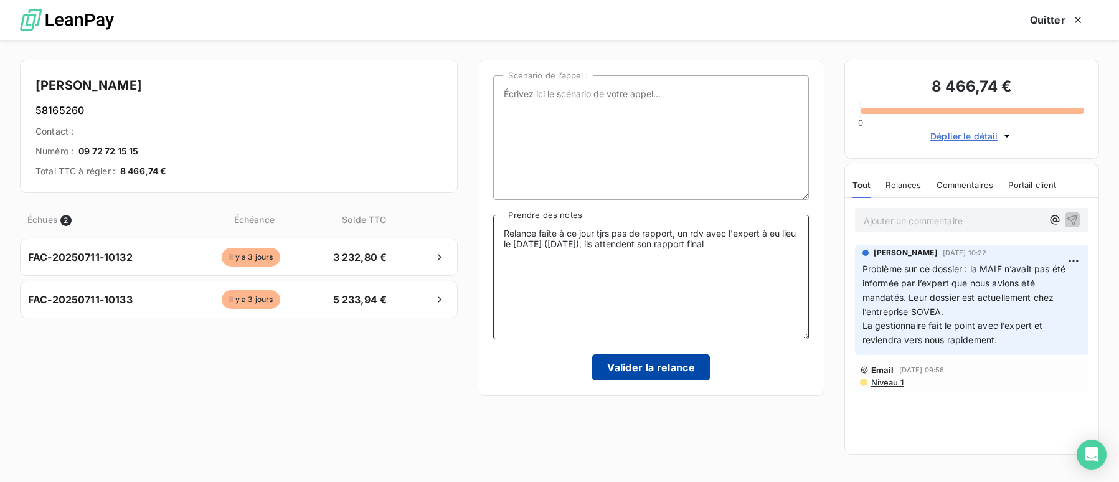
type textarea "Relance faite à ce jour tjrs pas de rapport, un rdv avec l'expert à eu lieu le …"
click at [629, 364] on button "Valider la relance" at bounding box center [651, 367] width 118 height 26
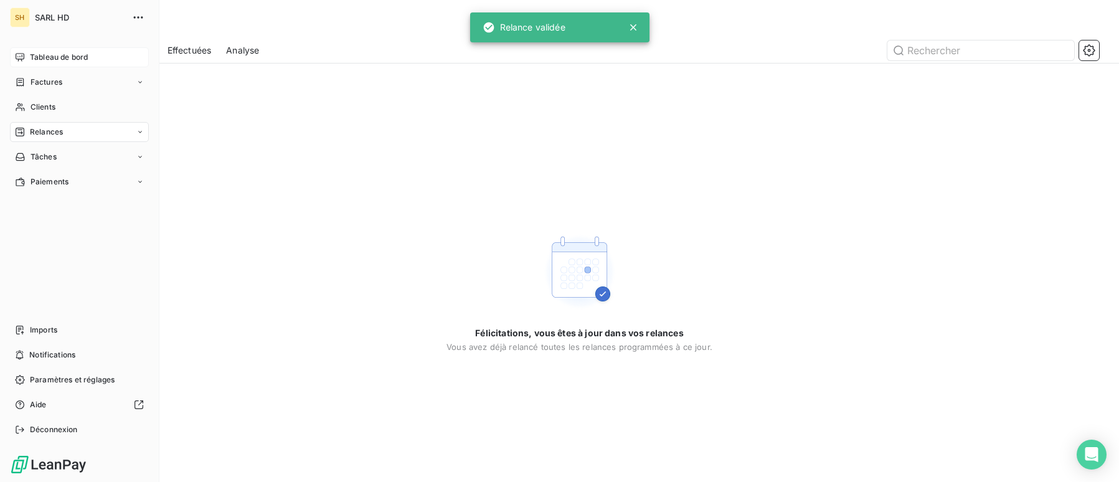
click at [24, 56] on icon at bounding box center [20, 57] width 9 height 8
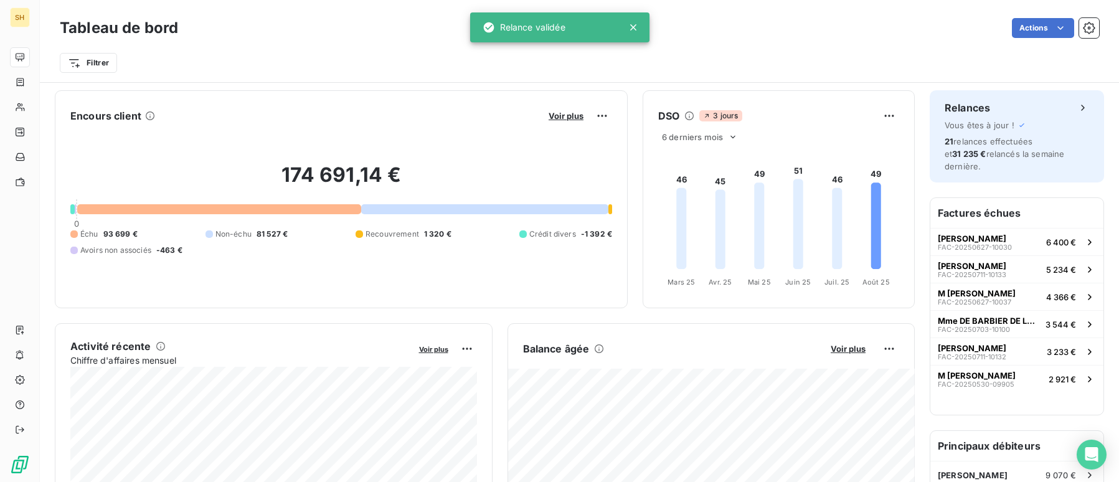
scroll to position [32, 0]
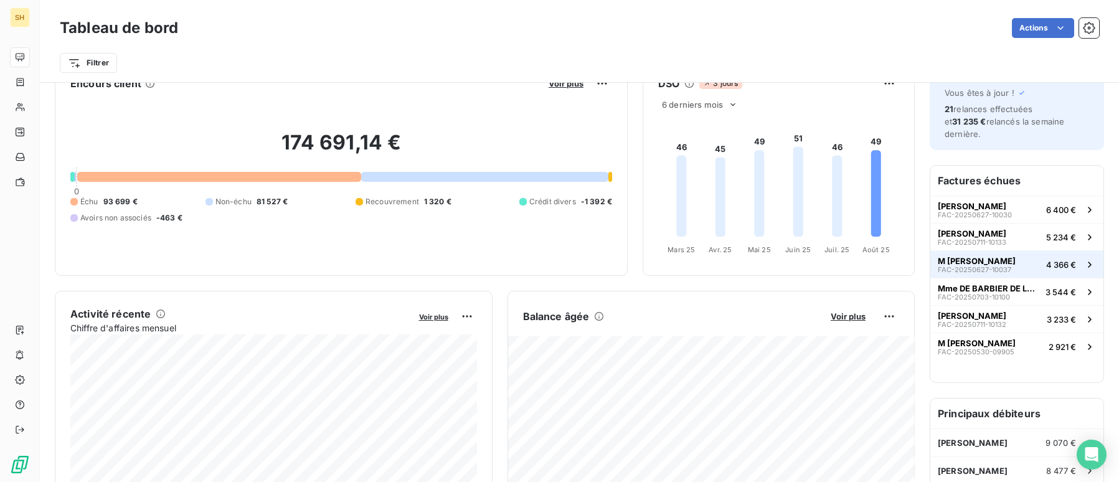
click at [1009, 266] on span "FAC-20250627-10037" at bounding box center [974, 269] width 73 height 7
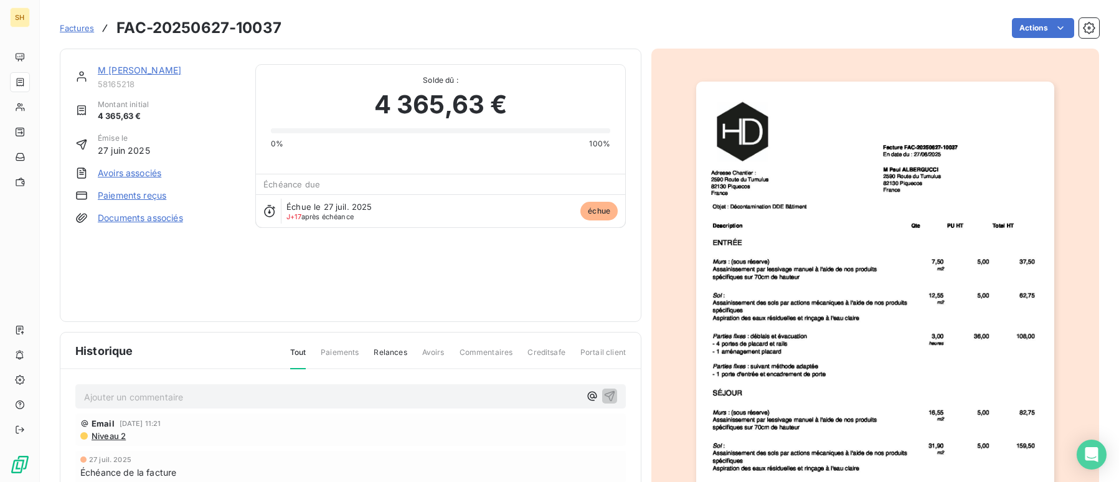
click at [154, 68] on link "M [PERSON_NAME]" at bounding box center [139, 70] width 83 height 11
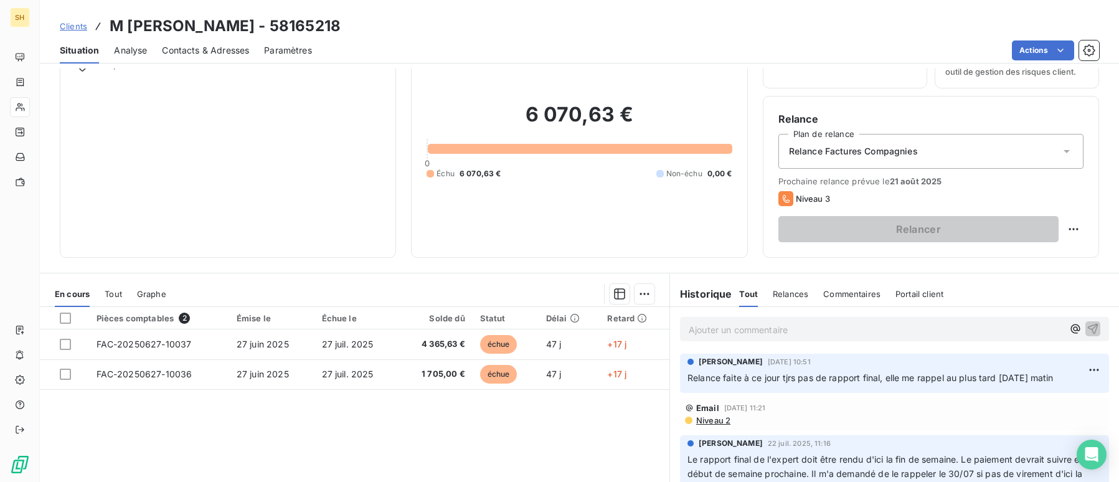
scroll to position [70, 0]
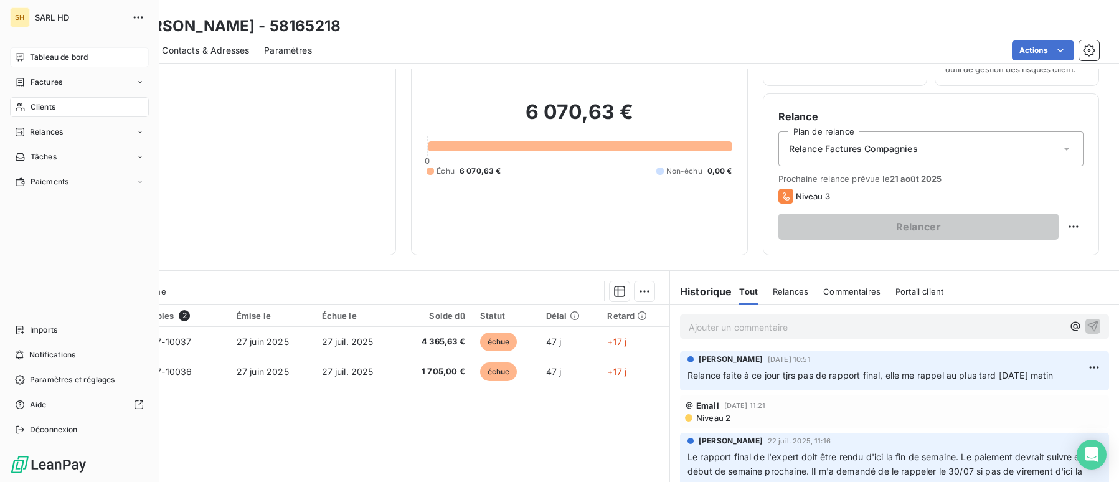
click at [24, 56] on icon at bounding box center [20, 57] width 9 height 8
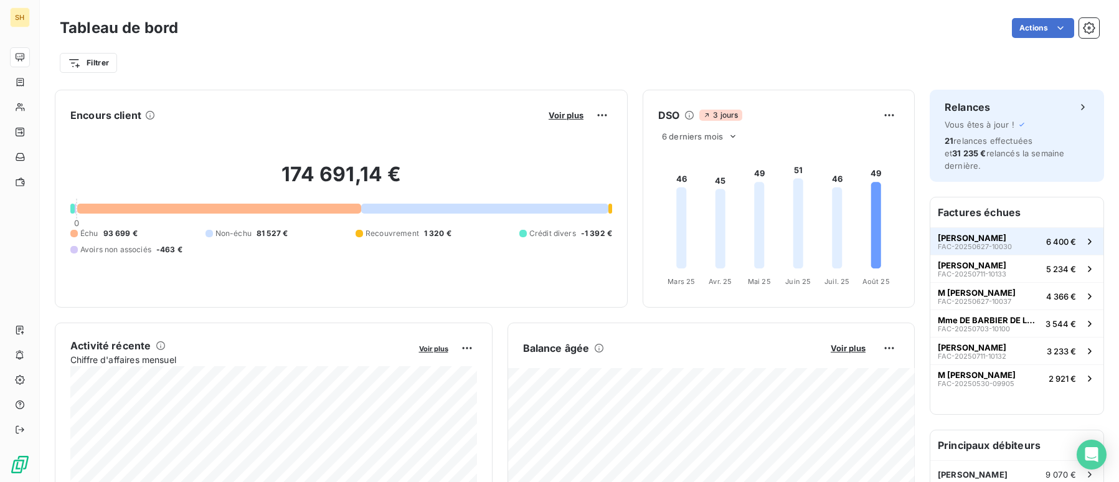
click at [1006, 233] on span "[PERSON_NAME]" at bounding box center [972, 238] width 68 height 10
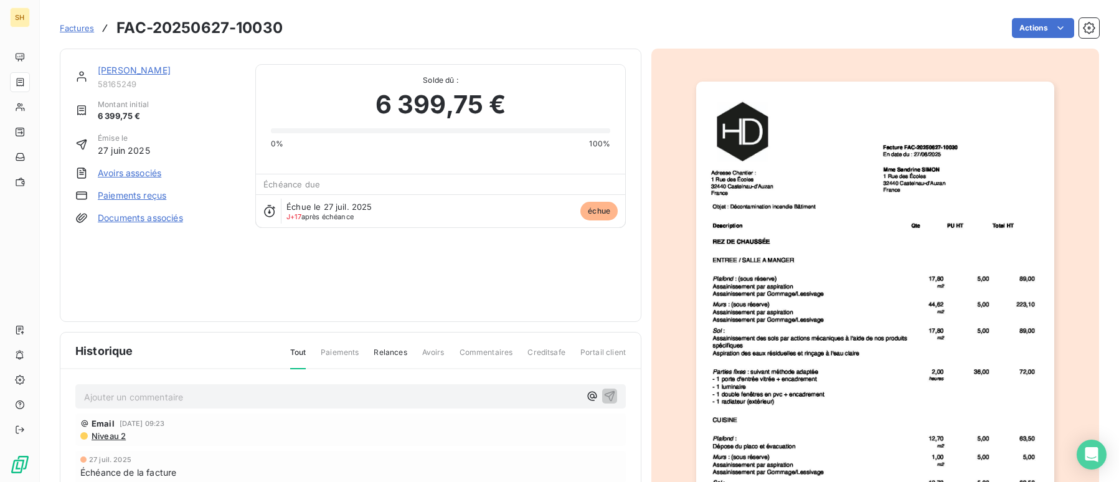
click at [115, 435] on span "Niveau 2" at bounding box center [107, 436] width 35 height 10
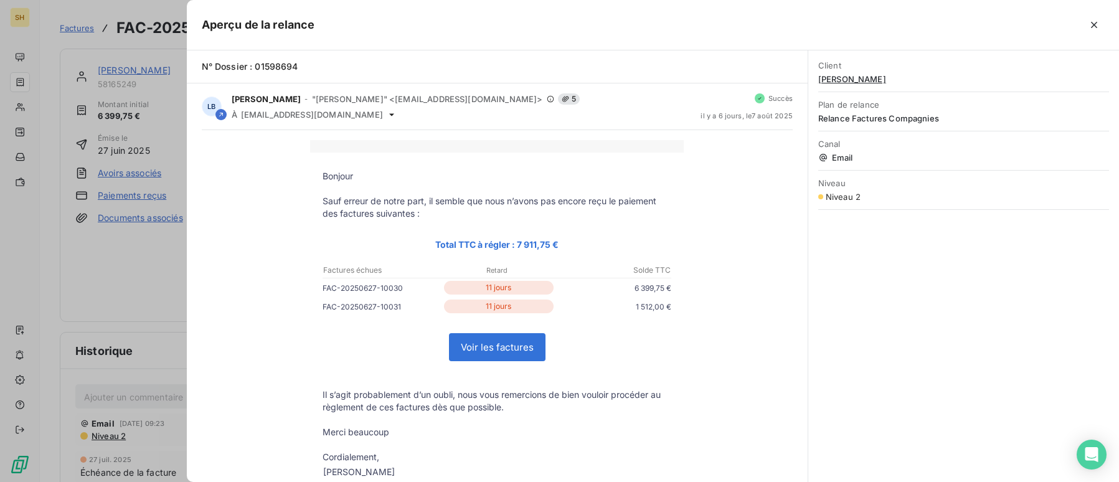
click at [144, 247] on div at bounding box center [559, 241] width 1119 height 482
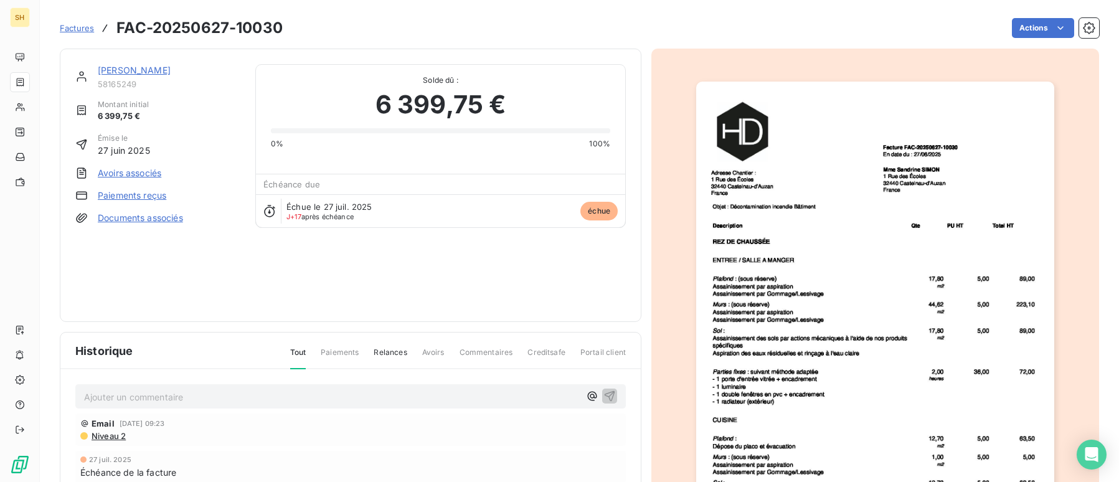
click at [171, 65] on link "[PERSON_NAME]" at bounding box center [134, 70] width 73 height 11
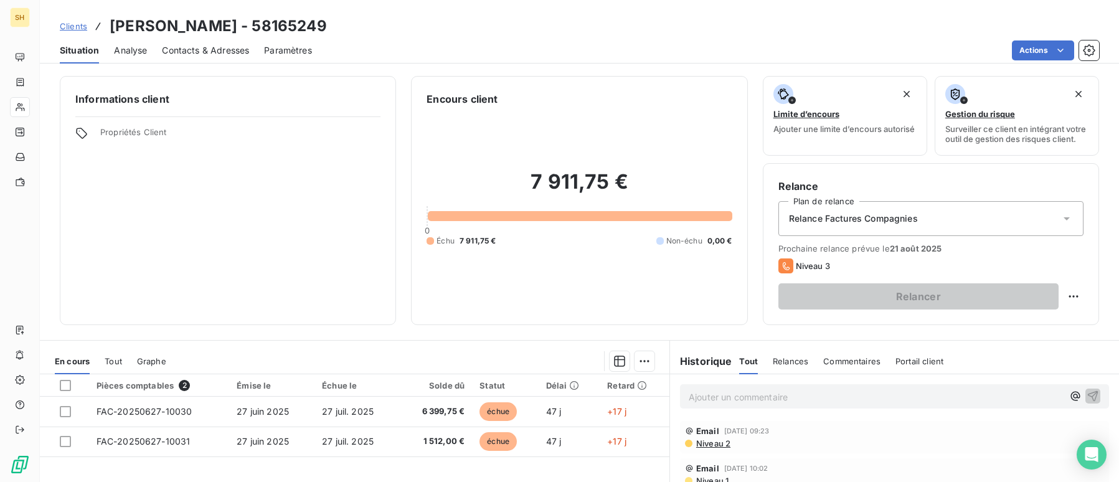
scroll to position [9, 0]
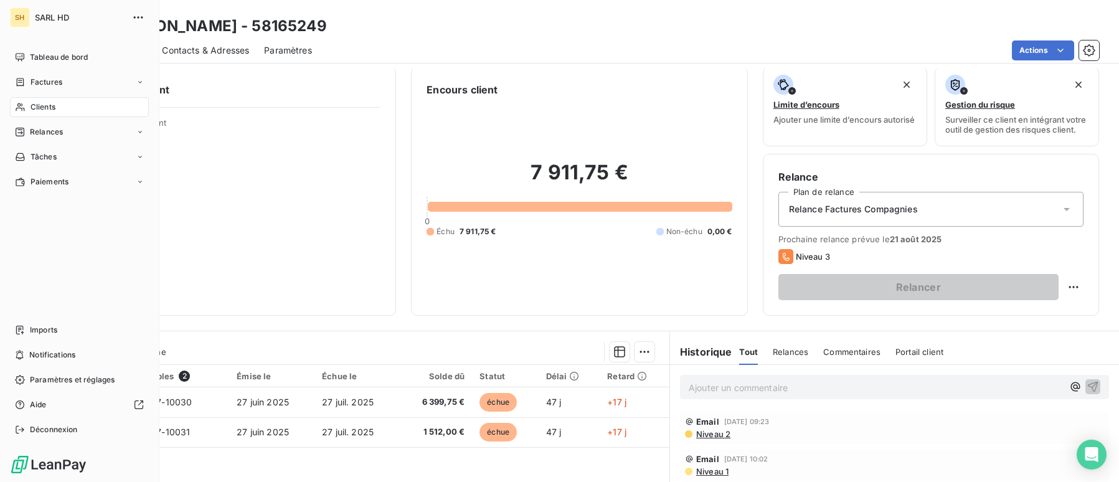
click at [31, 59] on span "Tableau de bord" at bounding box center [59, 57] width 58 height 11
